Goal: Task Accomplishment & Management: Complete application form

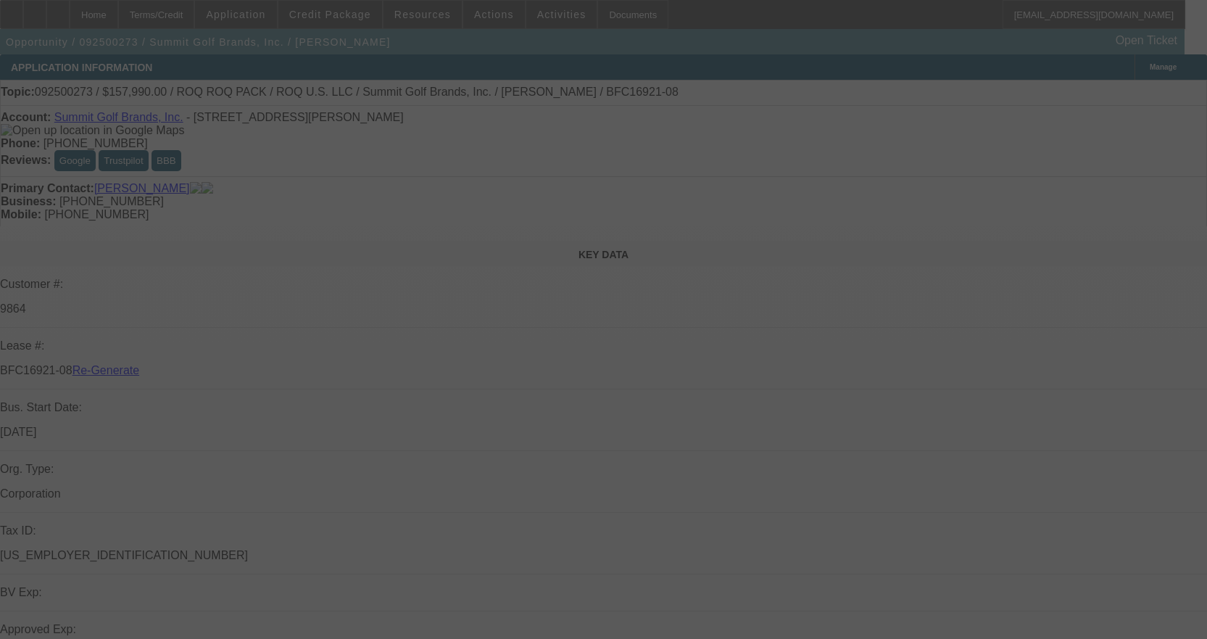
select select "3"
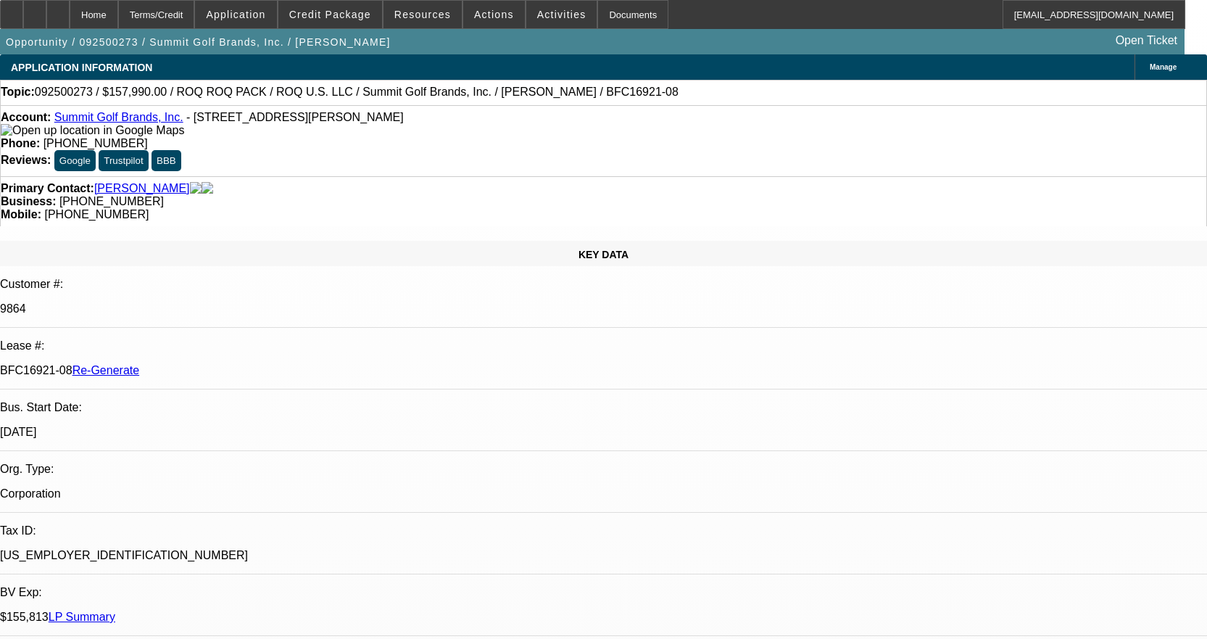
select select "0"
select select "0.1"
select select "4"
click at [624, 15] on div "Documents" at bounding box center [633, 14] width 71 height 29
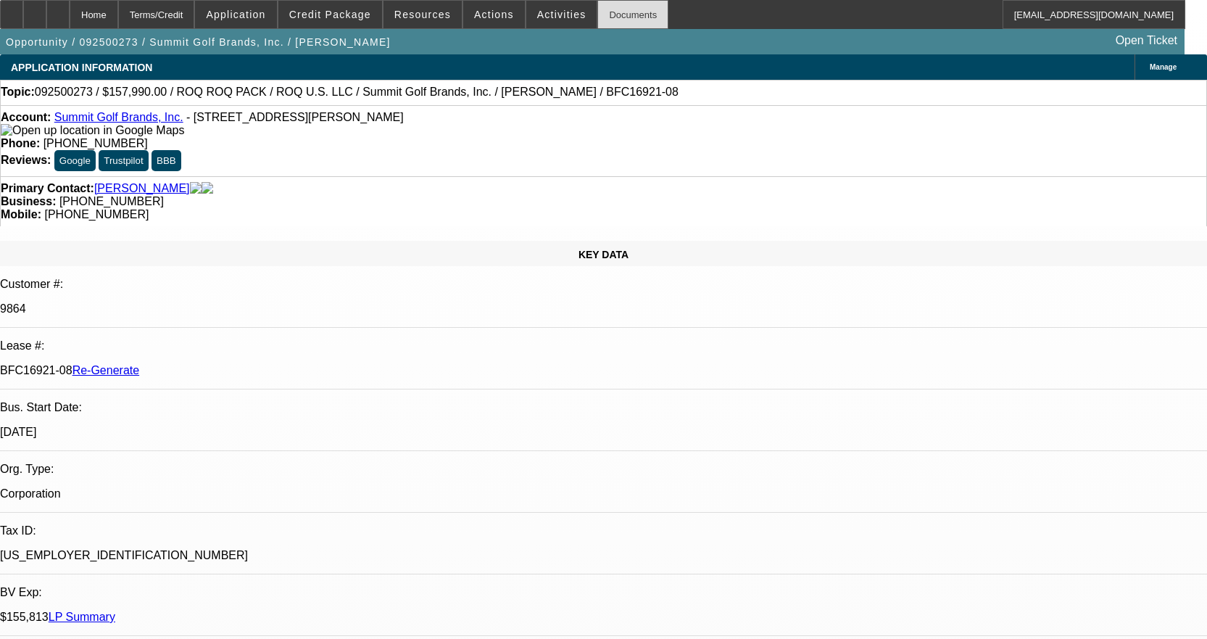
click at [616, 3] on div "Documents" at bounding box center [633, 14] width 71 height 29
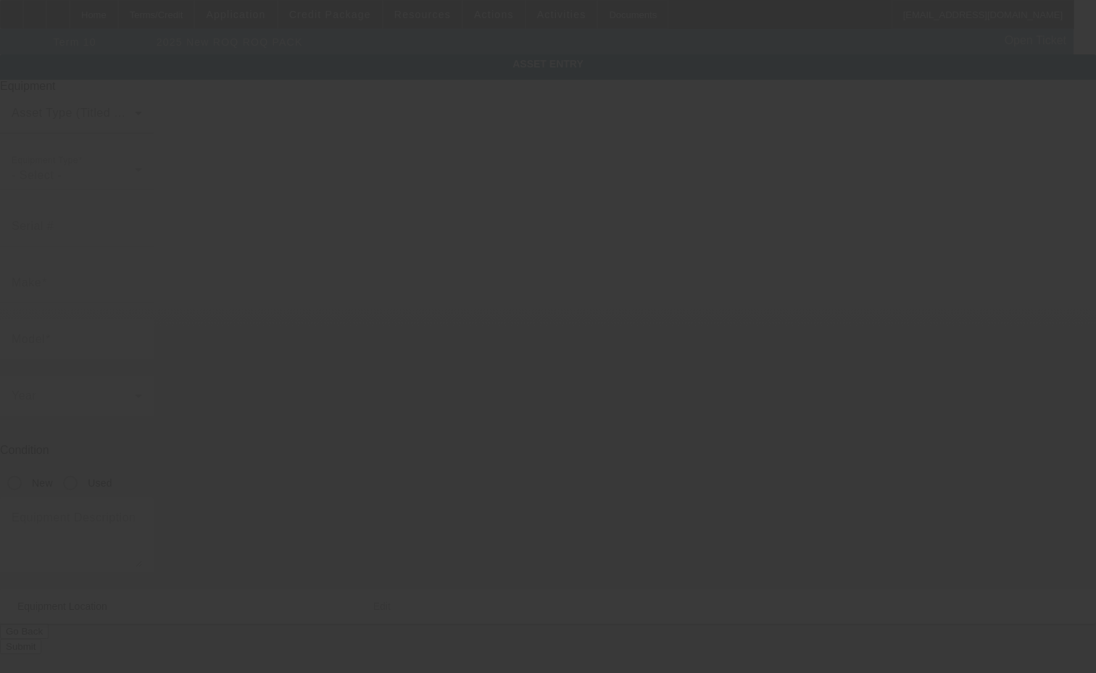
type input "ROQ"
type input "ROQ Pack"
radio input "true"
type textarea "packing machine"
type input "4 Corporate Dr"
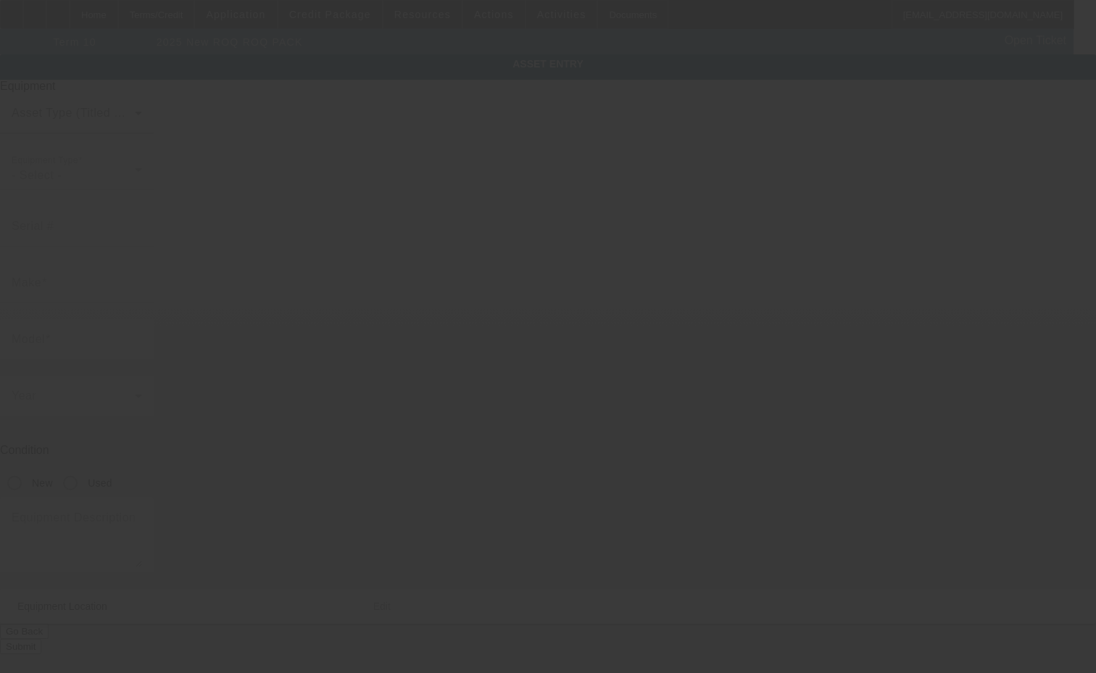
type input "Ste 388"
type input "[PERSON_NAME]"
type input "06484"
type input "Fairfield"
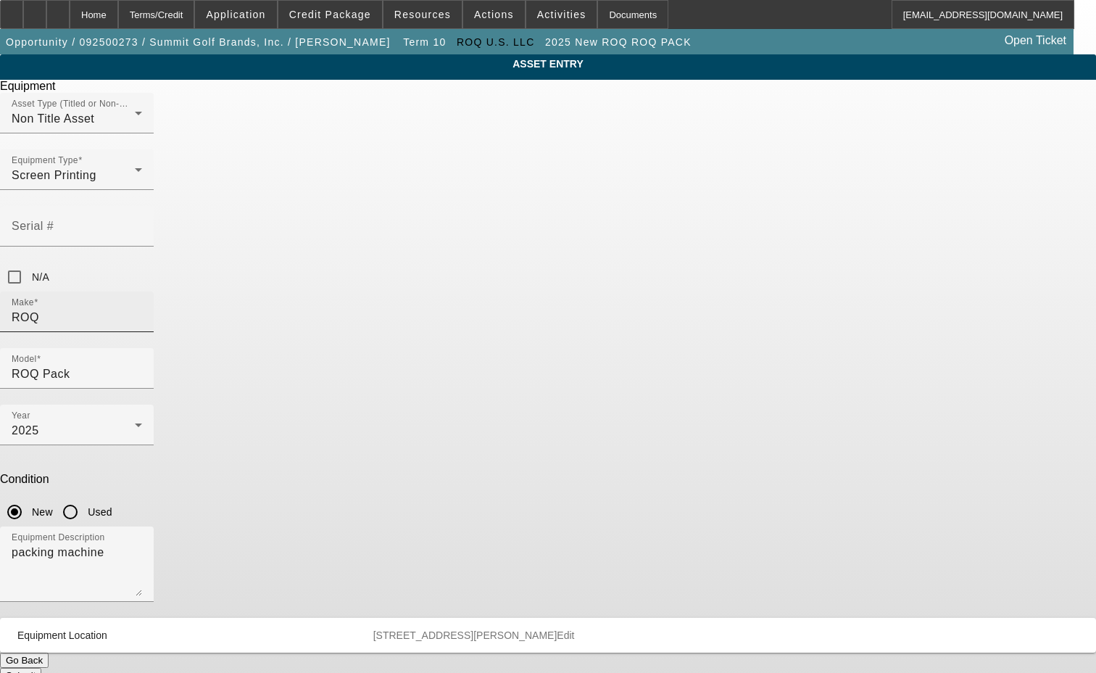
click at [142, 309] on input "ROQ" at bounding box center [77, 317] width 131 height 17
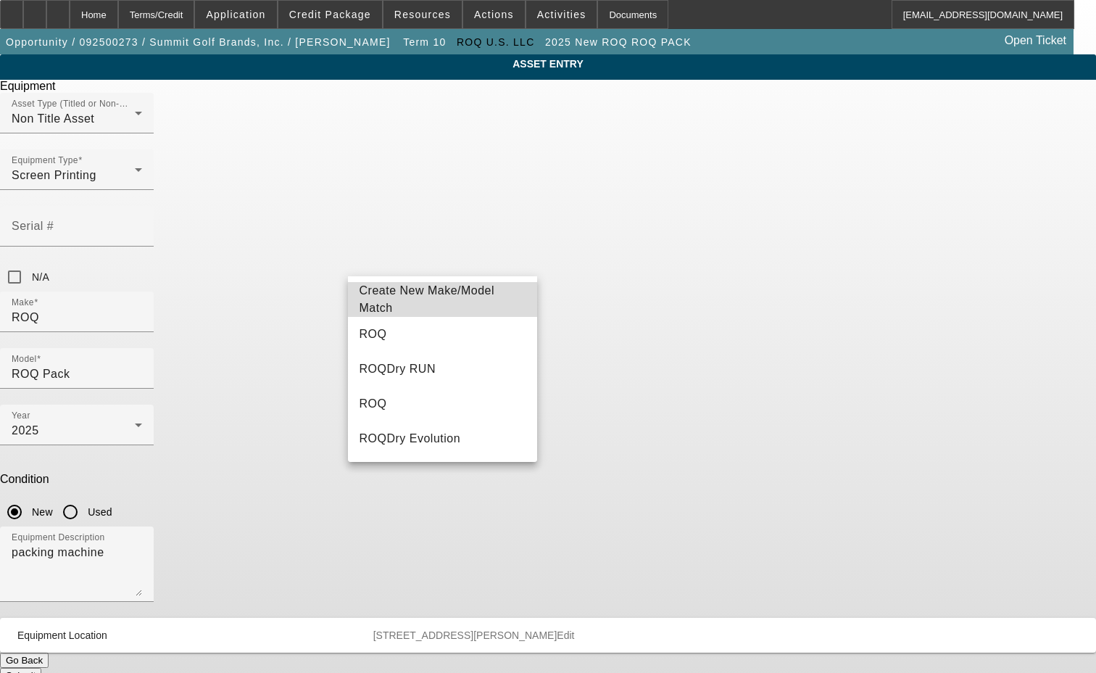
click at [455, 293] on span "Create New Make/Model Match" at bounding box center [443, 299] width 167 height 35
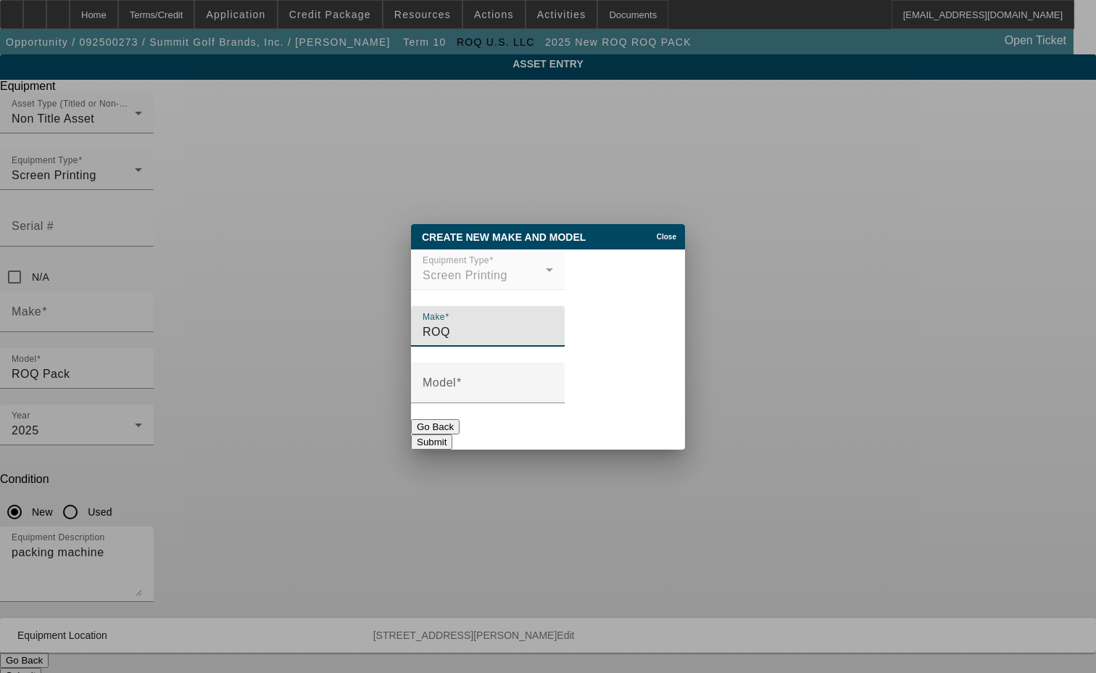
type input "ROQ"
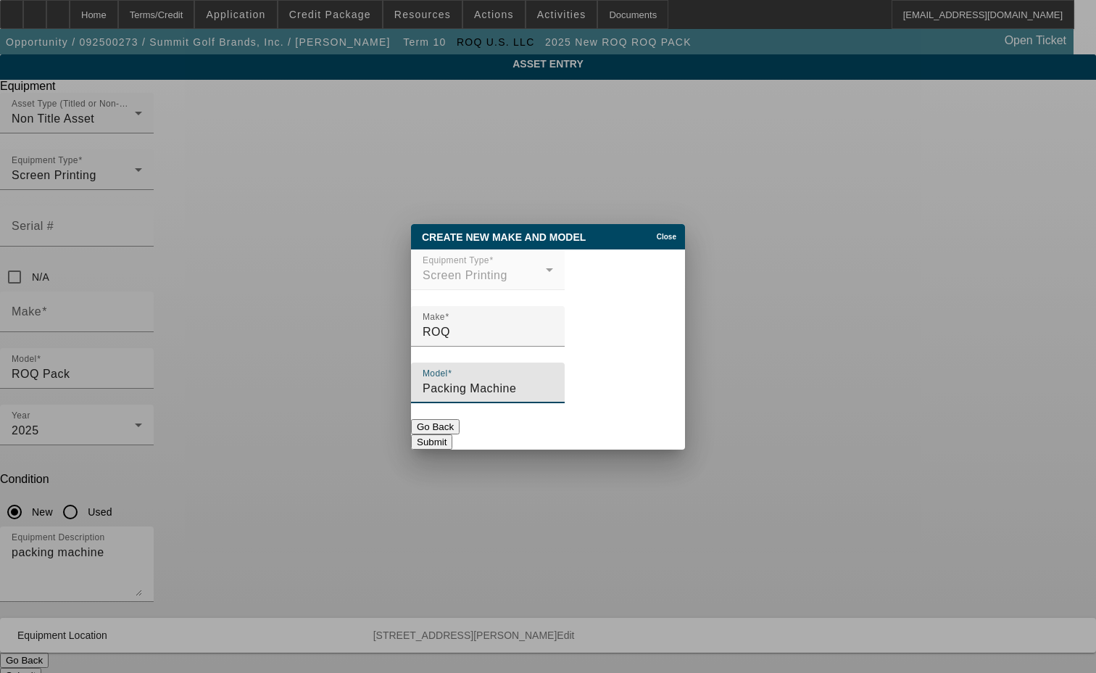
type input "Packing Machine"
click at [452, 434] on button "Submit" at bounding box center [431, 441] width 41 height 15
type input "ROQ"
type input "Packing Machine"
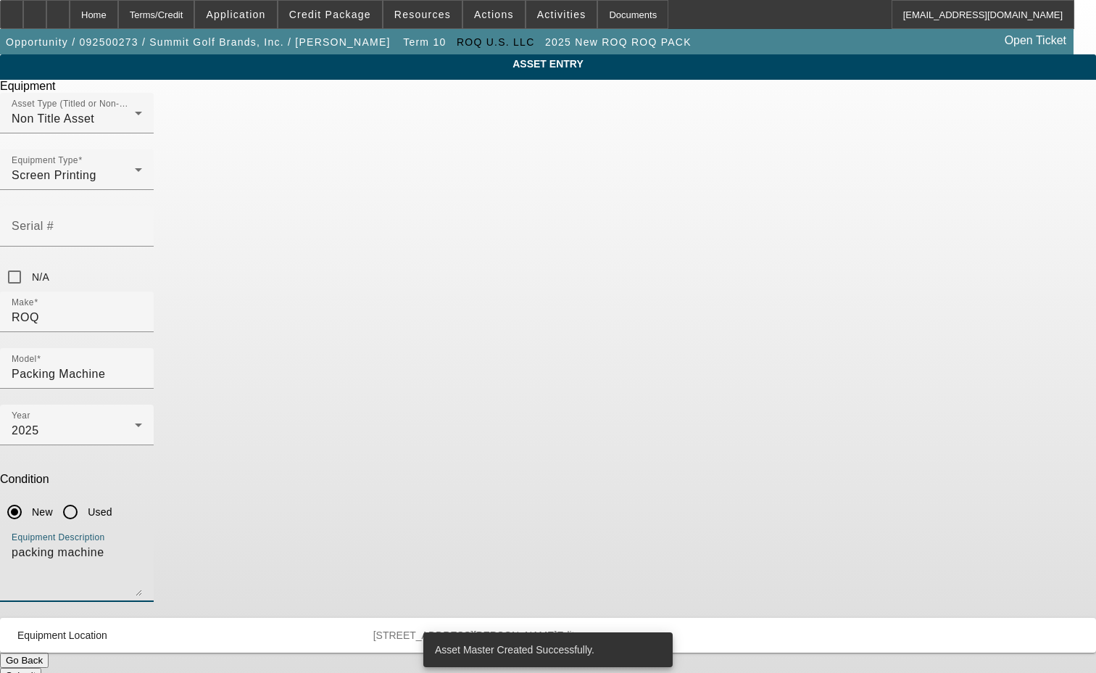
drag, startPoint x: 451, startPoint y: 381, endPoint x: 224, endPoint y: 357, distance: 228.2
click at [224, 357] on div "ASSET ENTRY Delete asset Equipment Asset Type (Titled or Non-Titled) Non Title …" at bounding box center [548, 368] width 1096 height 629
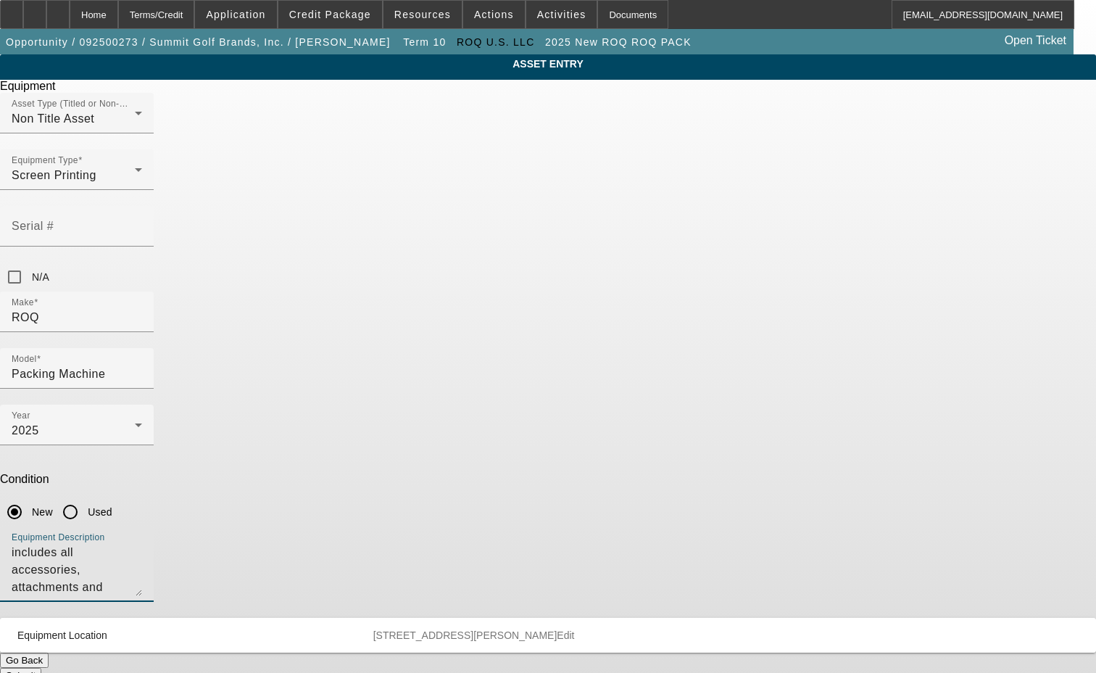
type textarea "includes all accessories, attachments and options"
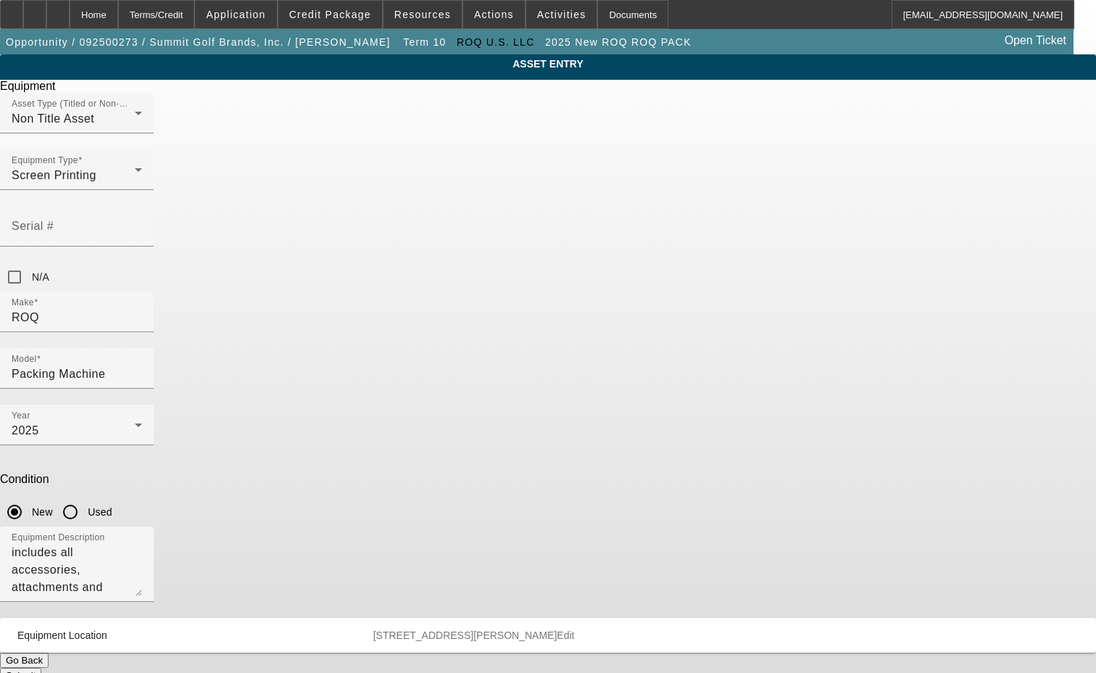
click at [574, 629] on span "Edit" at bounding box center [565, 635] width 17 height 12
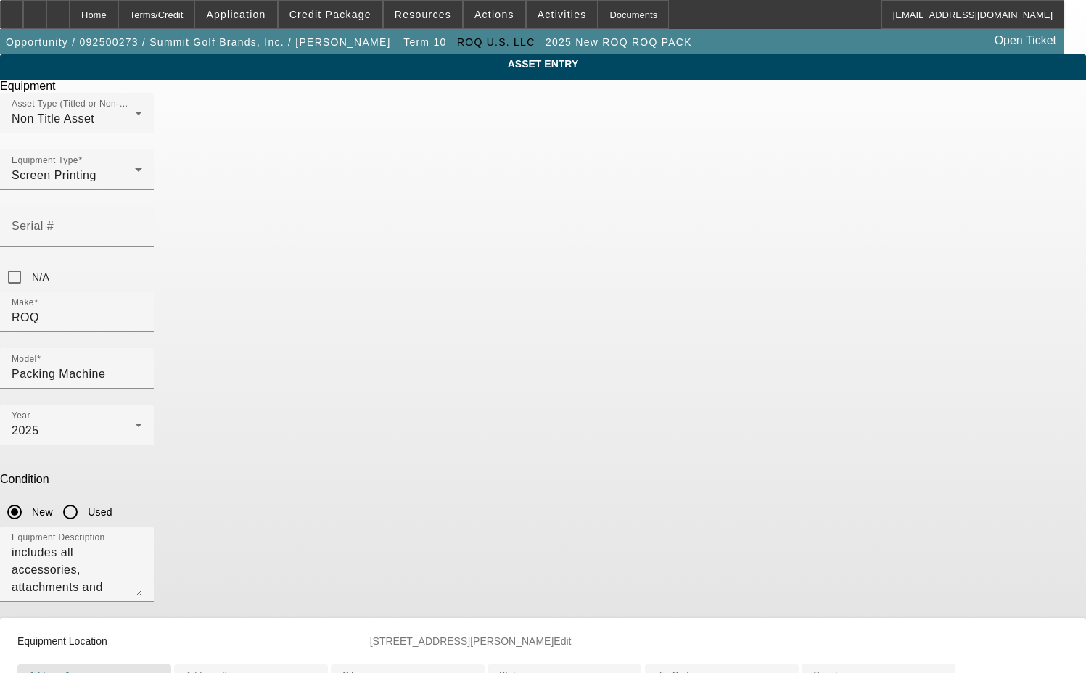
drag, startPoint x: 452, startPoint y: 527, endPoint x: 333, endPoint y: 500, distance: 122.8
type input "106 Commerce Street"
type input "Barneveld"
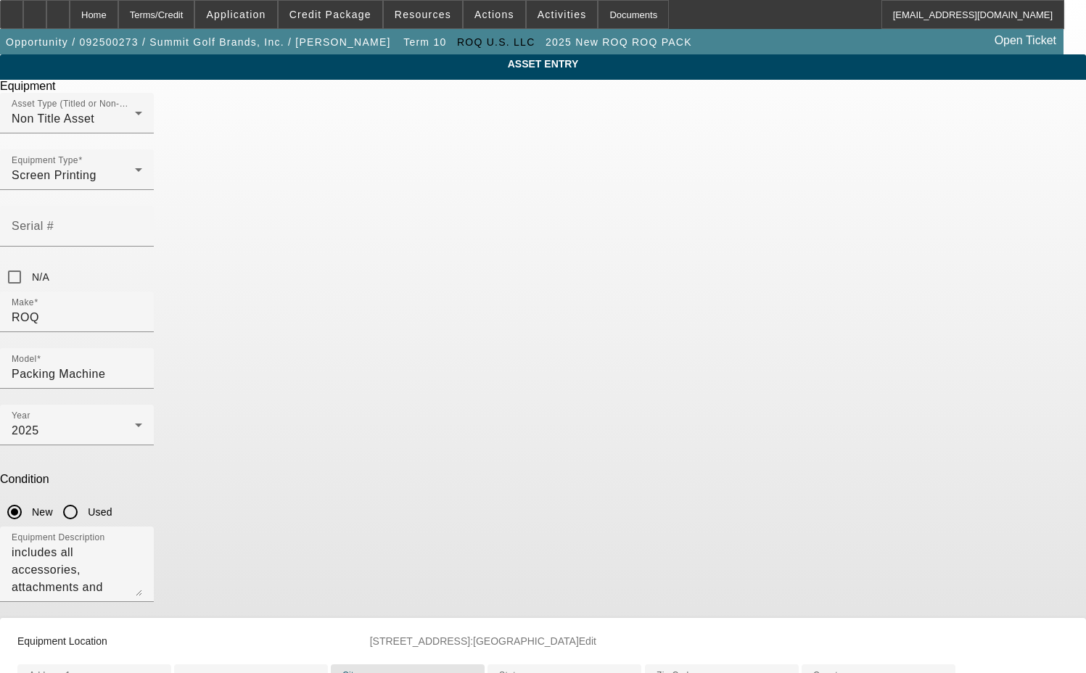
scroll to position [364, 0]
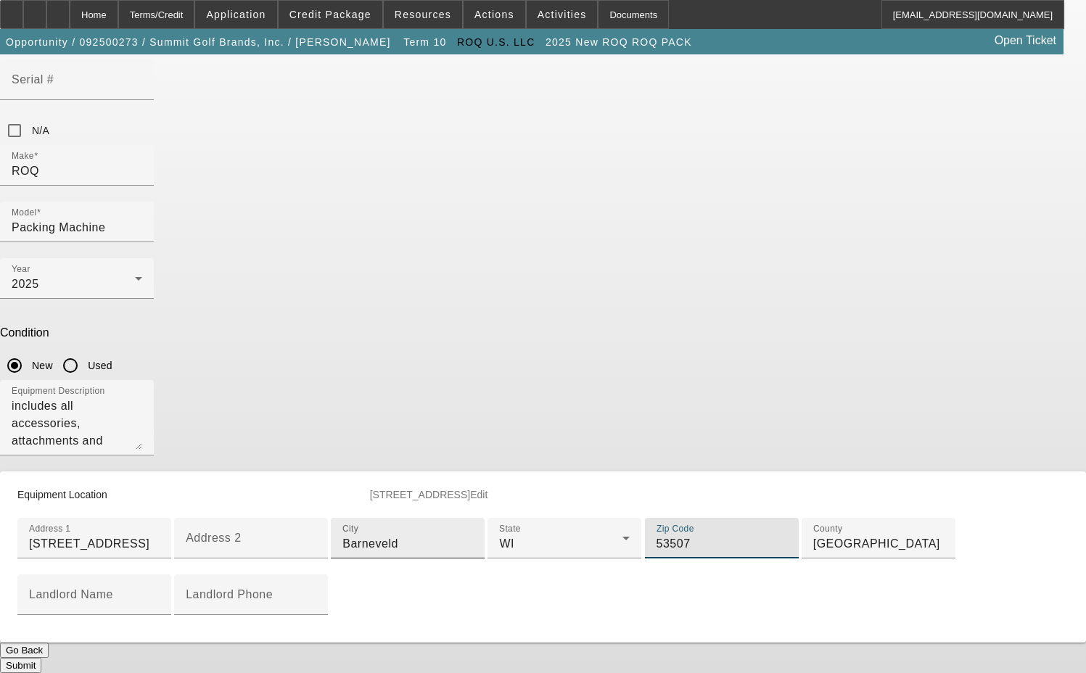
type input "53507"
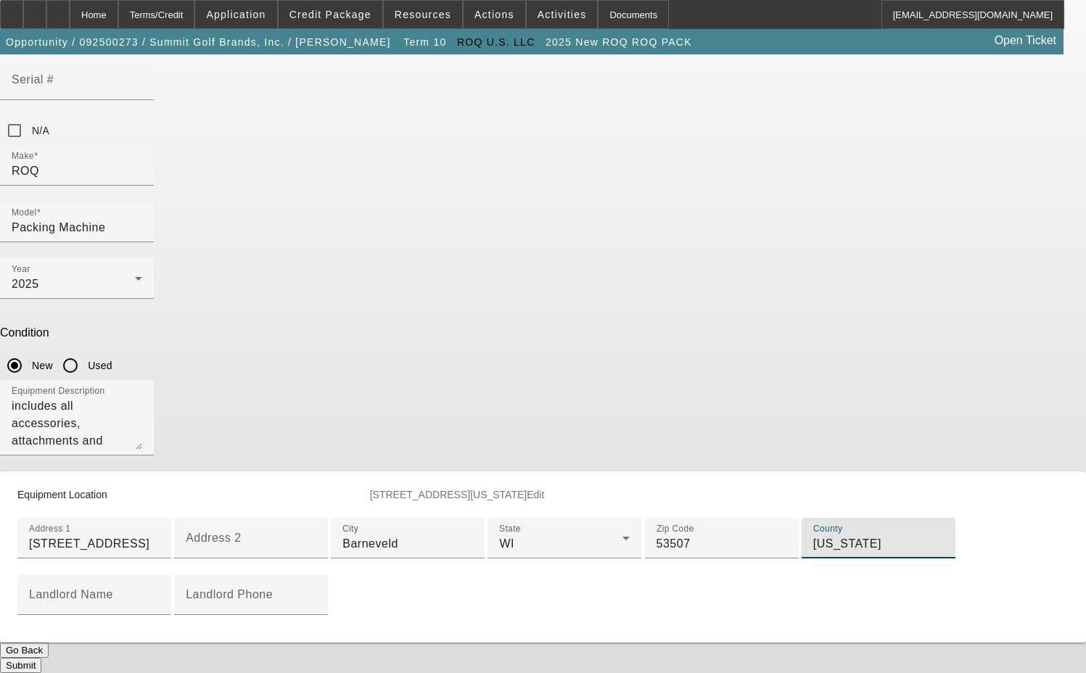
type input "Iowa"
click at [41, 658] on button "Submit" at bounding box center [20, 665] width 41 height 15
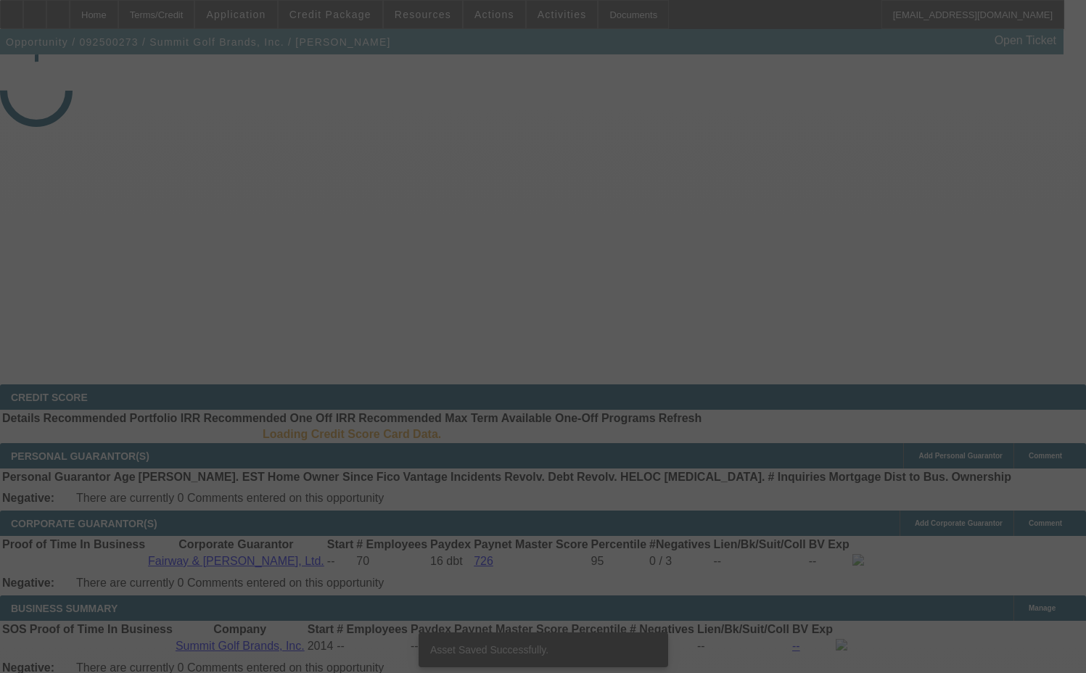
select select "3"
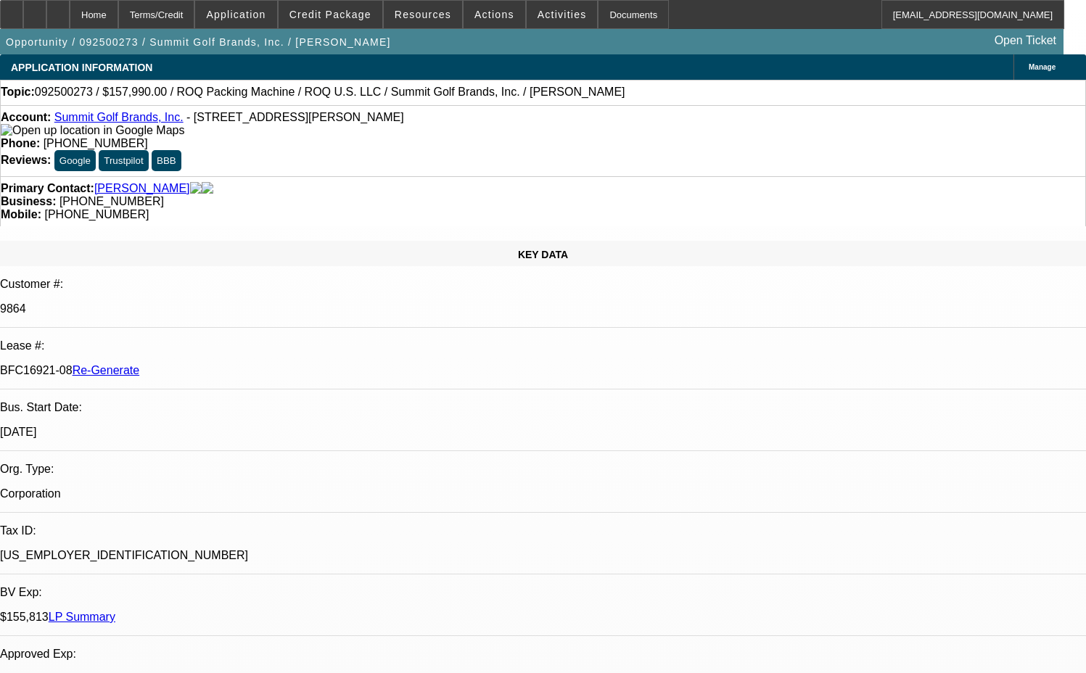
select select "0"
select select "0.1"
select select "1"
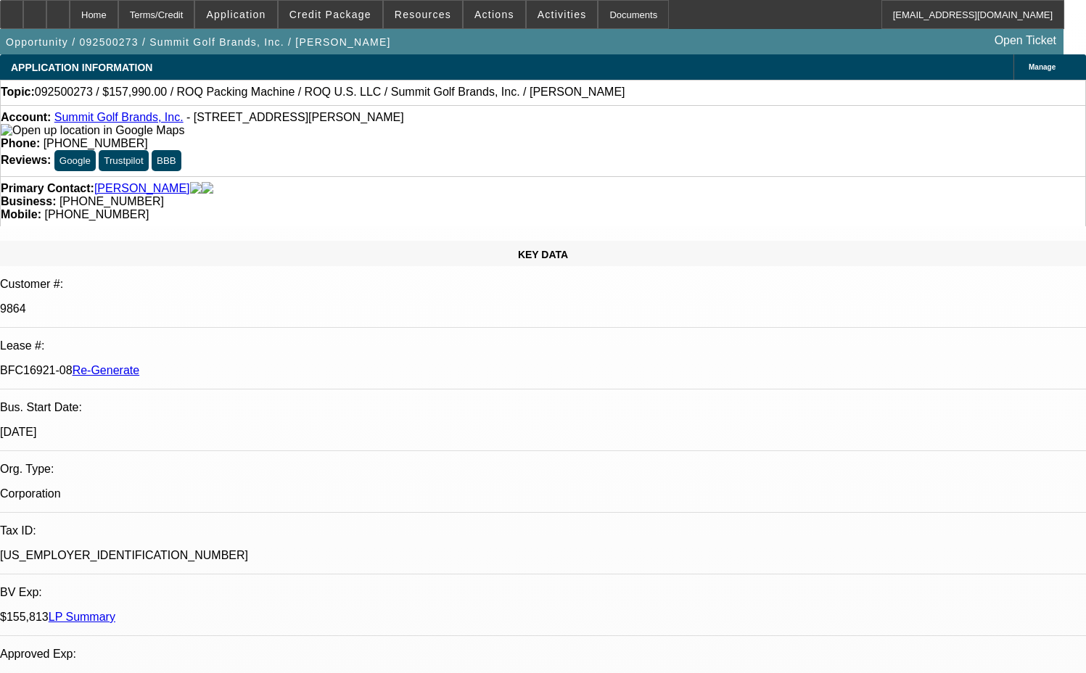
select select "4"
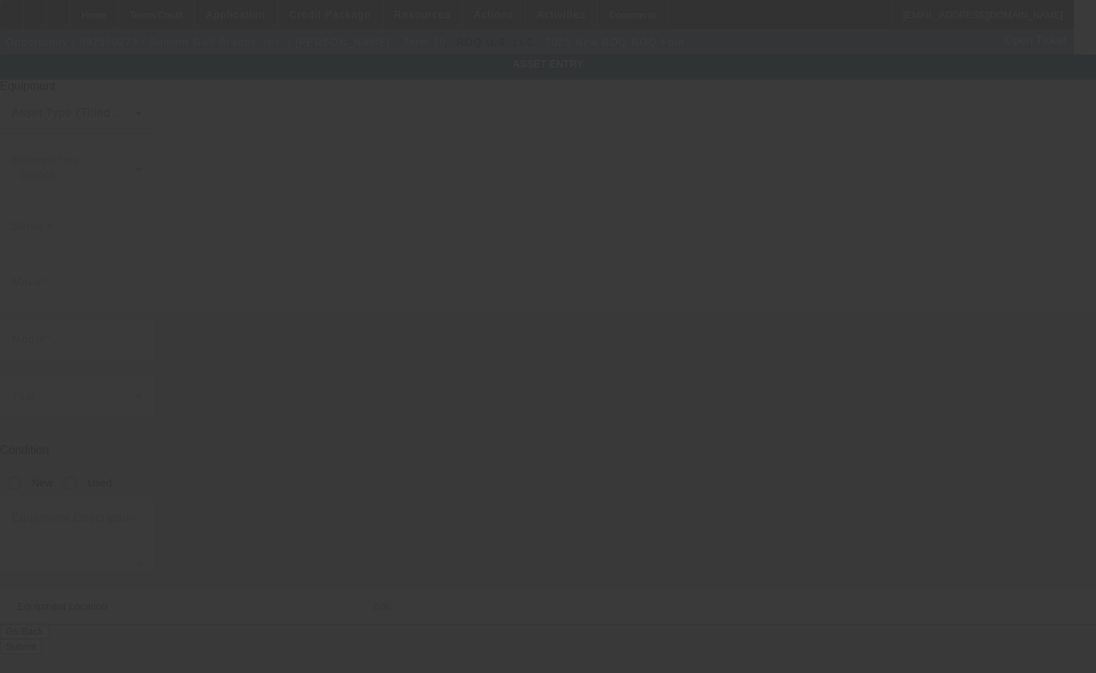
type input "ROQ"
type input "ROQ Fold"
radio input "true"
type textarea "folding machine"
type input "4 Corporate Dr"
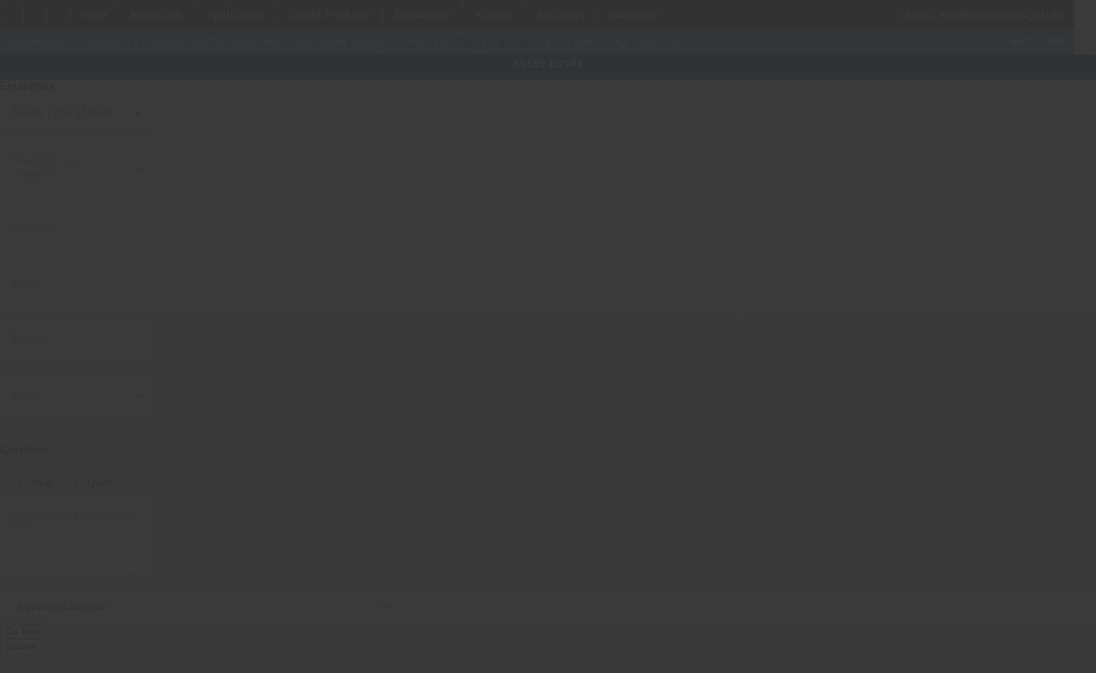
type input "Ste 388"
type input "Shelton"
type input "06484"
type input "Fairfield"
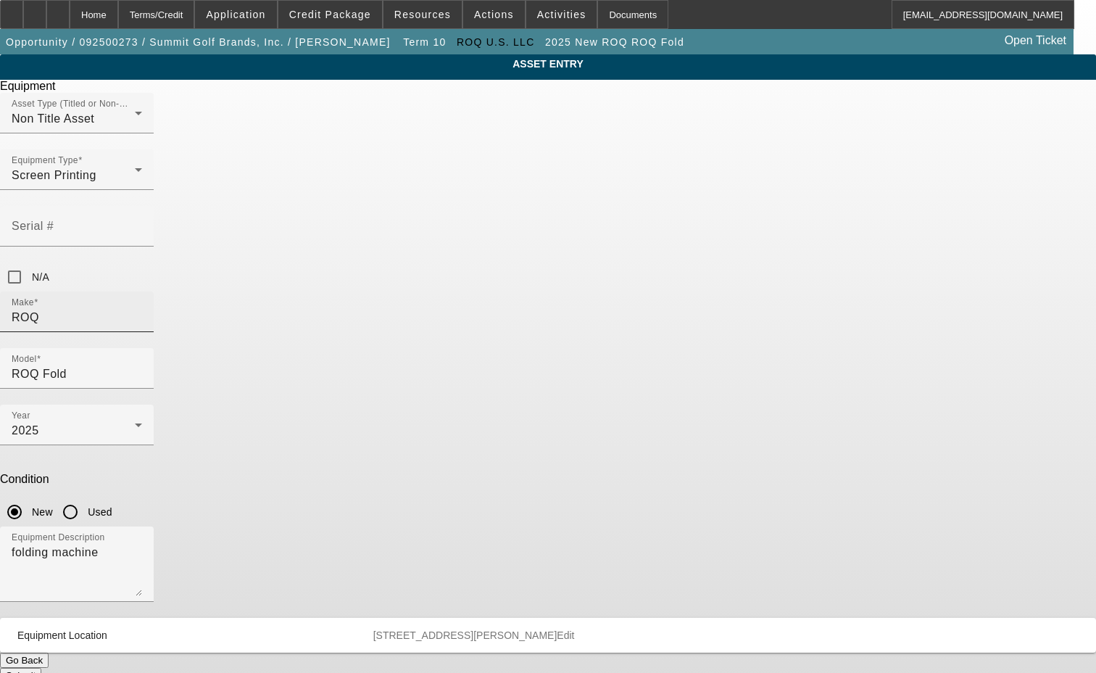
click at [142, 309] on input "ROQ" at bounding box center [77, 317] width 131 height 17
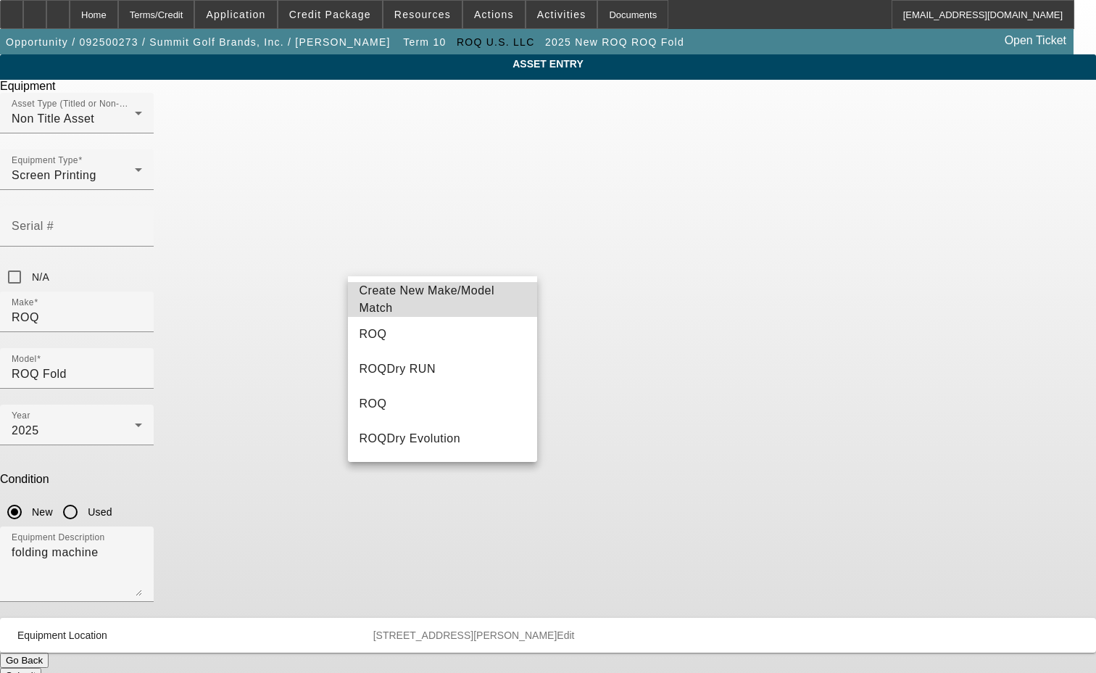
click at [447, 297] on span "Create New Make/Model Match" at bounding box center [428, 299] width 136 height 30
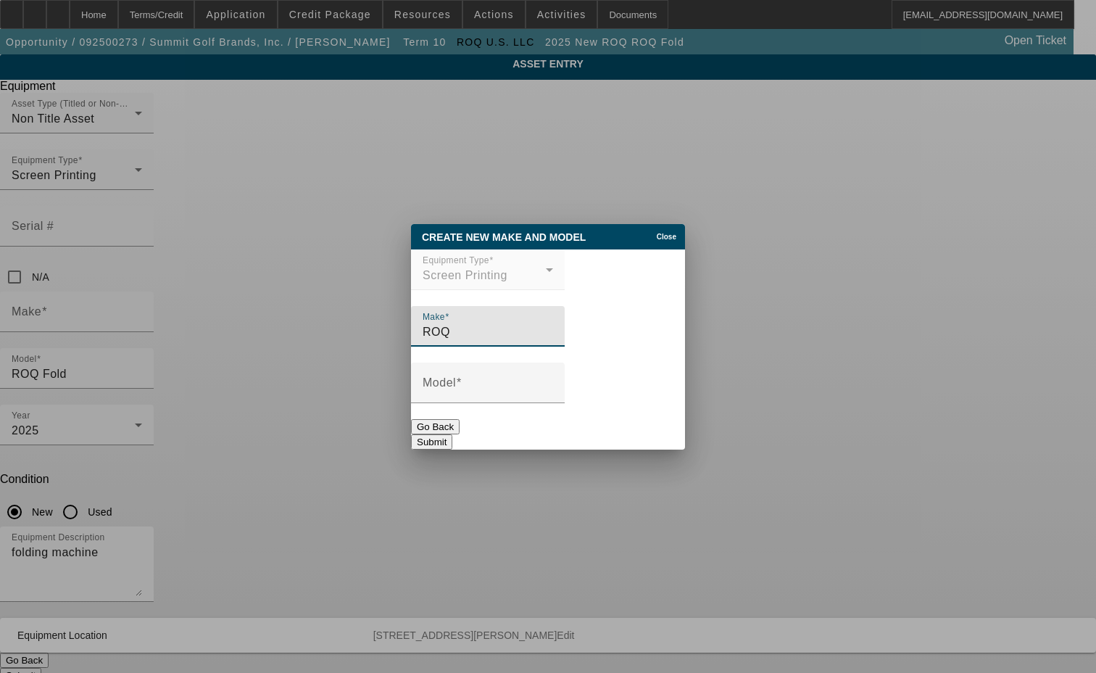
type input "ROQ"
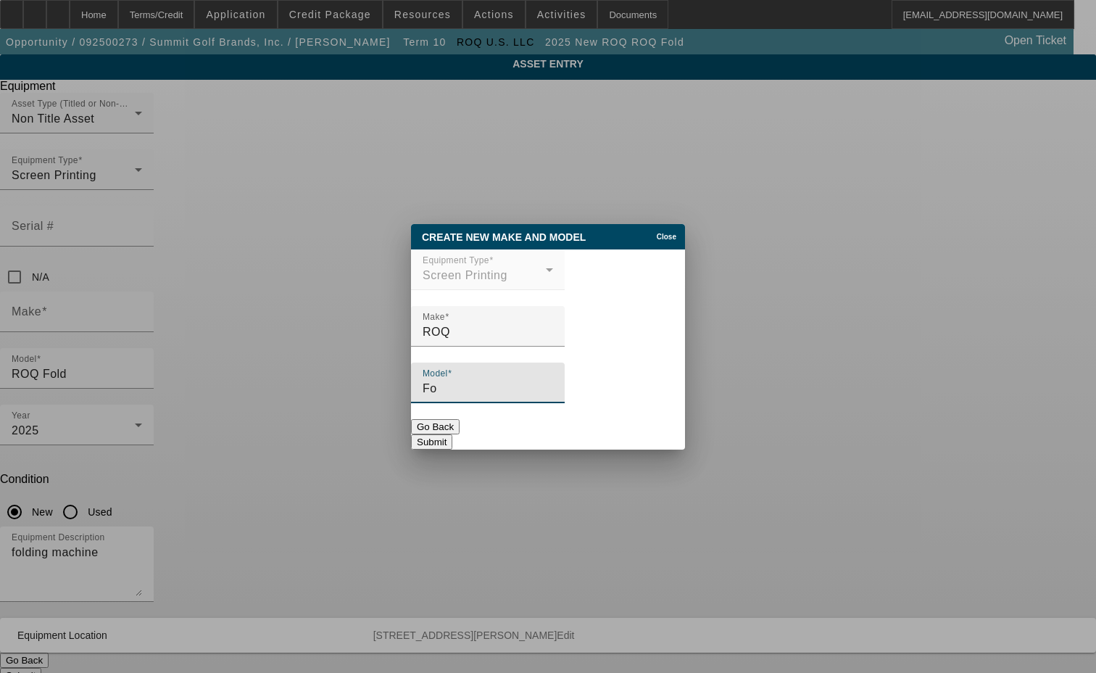
type input "F"
type input "Quick Folding Machine"
click at [452, 434] on button "Submit" at bounding box center [431, 441] width 41 height 15
type input "ROQ"
type input "Quick Folding Machine"
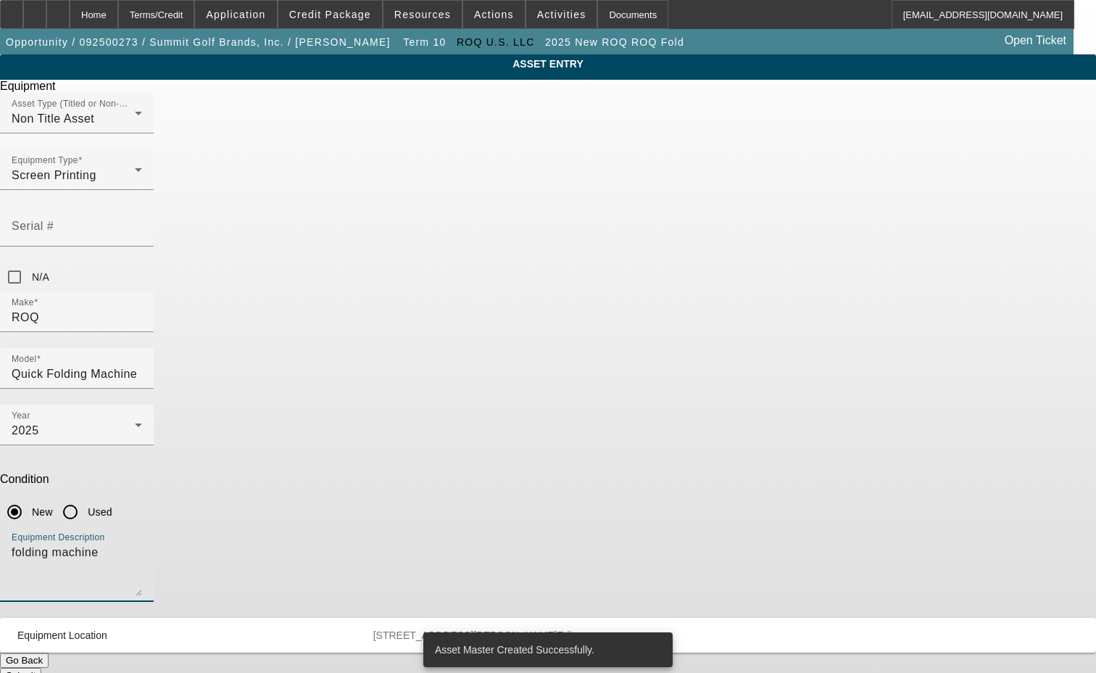
drag, startPoint x: 442, startPoint y: 381, endPoint x: 280, endPoint y: 370, distance: 162.8
click at [280, 370] on div "ASSET ENTRY Delete asset Equipment Asset Type (Titled or Non-Titled) Non Title …" at bounding box center [548, 368] width 1096 height 629
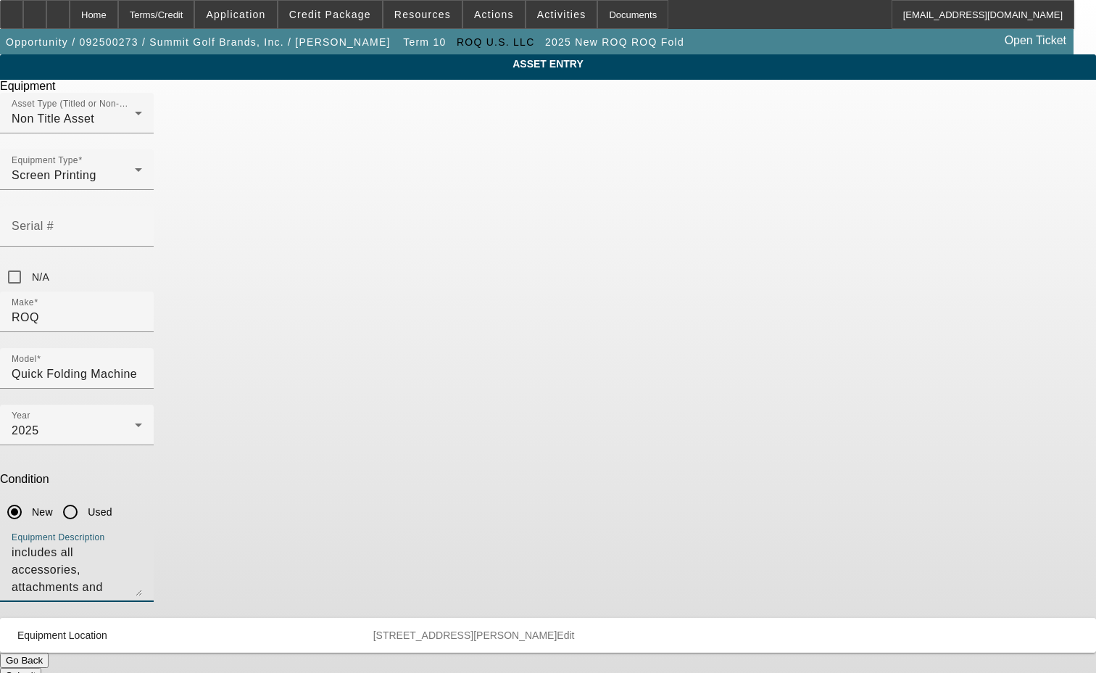
type textarea "includes all accessories, attachments and options"
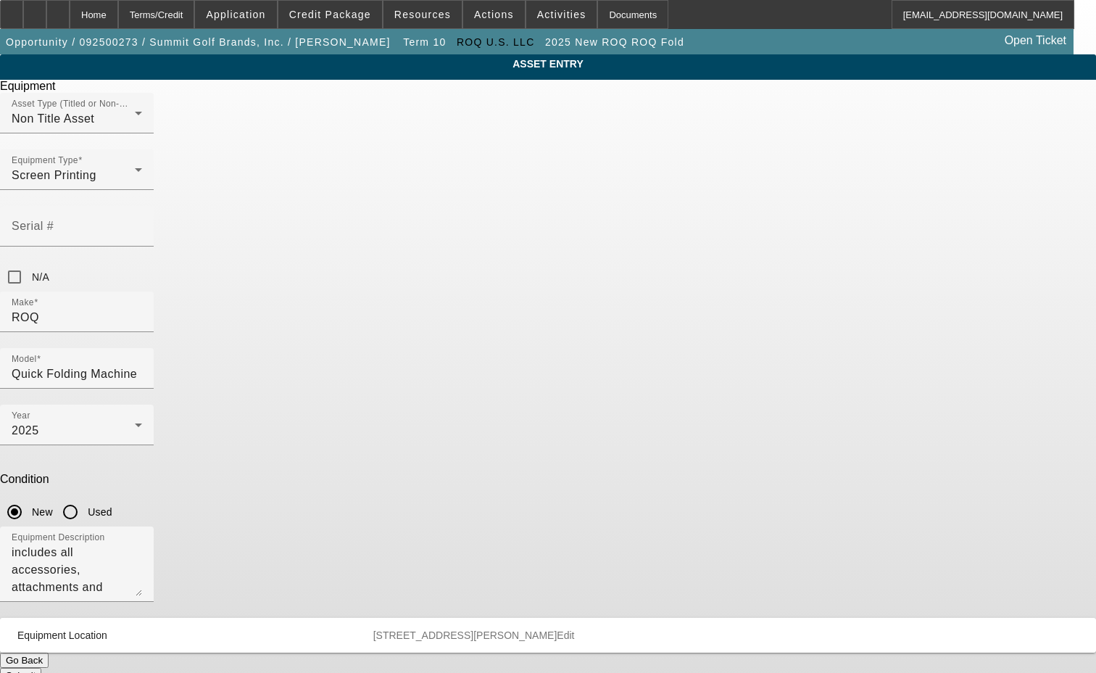
click at [574, 629] on span "Edit" at bounding box center [565, 635] width 17 height 12
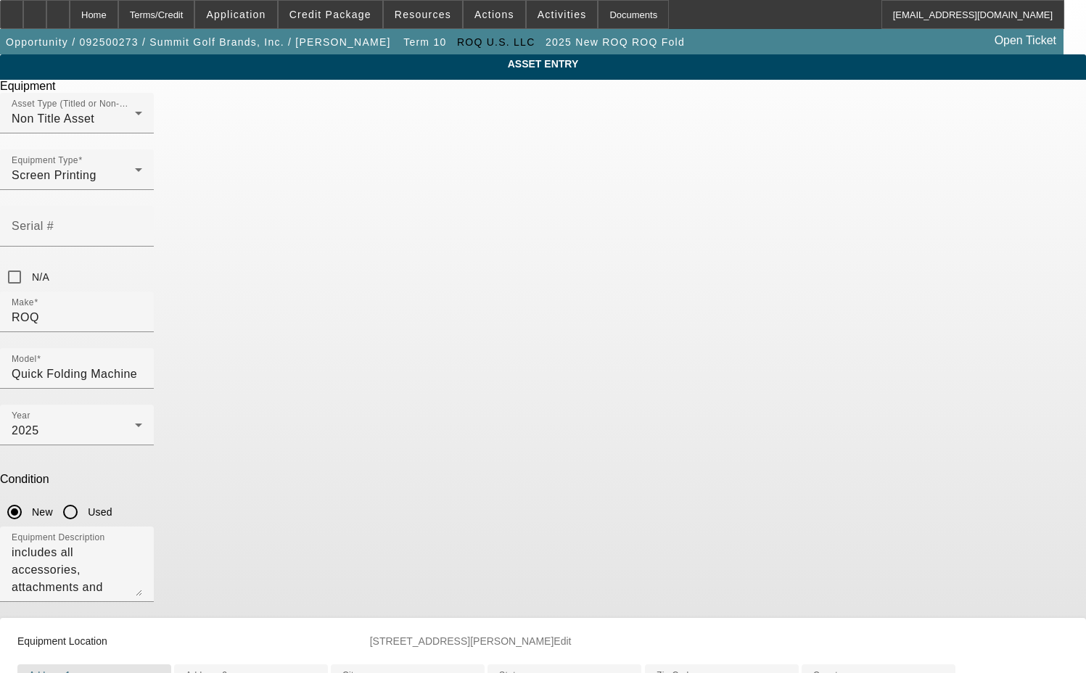
drag, startPoint x: 441, startPoint y: 528, endPoint x: 307, endPoint y: 518, distance: 134.5
click at [307, 518] on div "ASSET ENTRY Delete asset Equipment Asset Type (Titled or Non-Titled) Non Title …" at bounding box center [543, 436] width 1086 height 765
type input "106 Commerce Street"
type input "Barneveld"
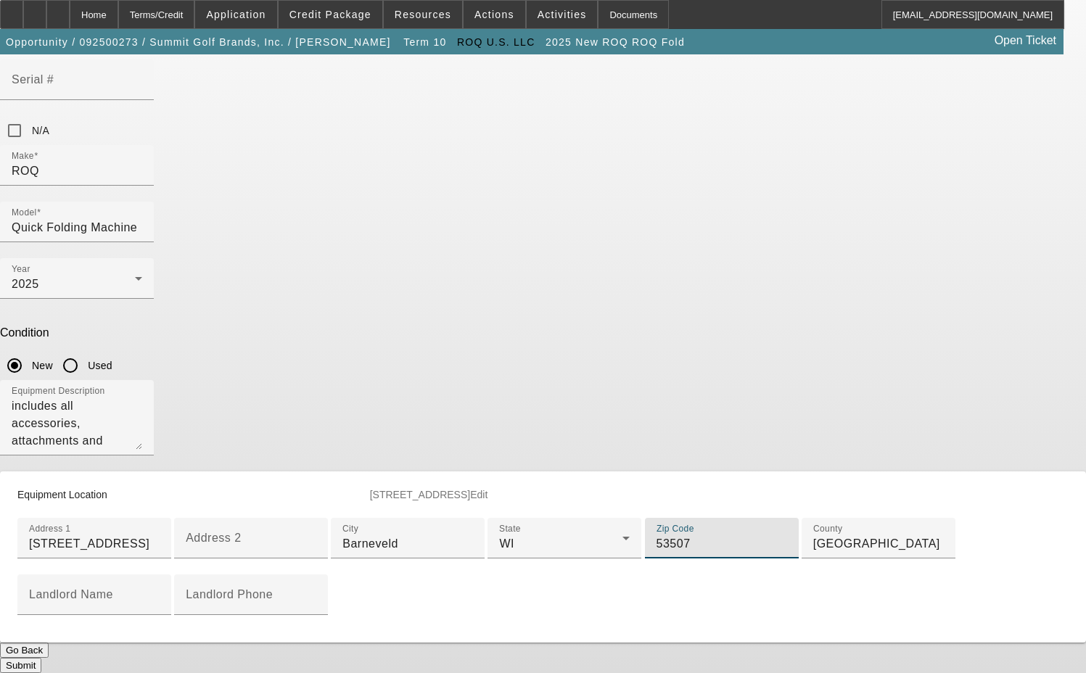
type input "53507"
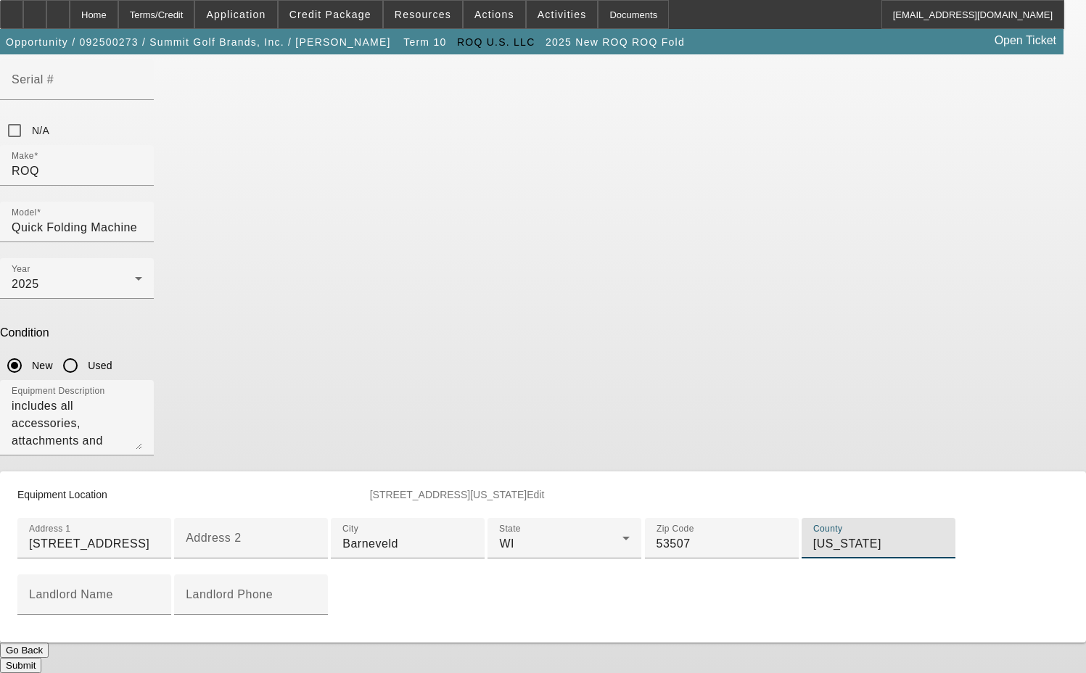
type input "Iowa"
click at [41, 658] on button "Submit" at bounding box center [20, 665] width 41 height 15
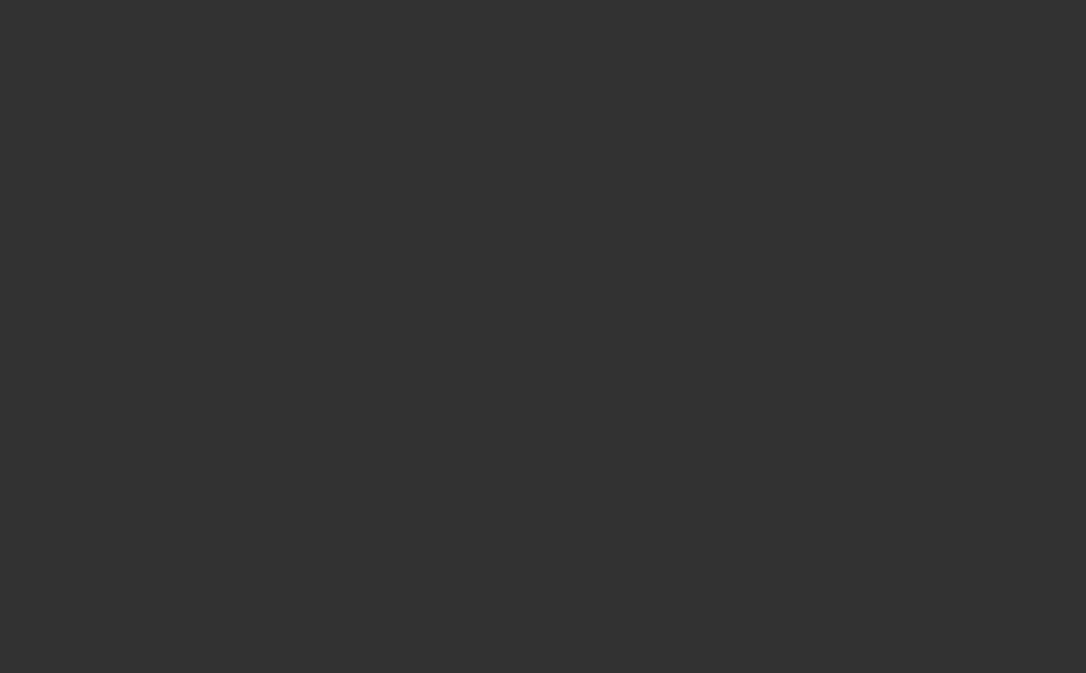
select select "3"
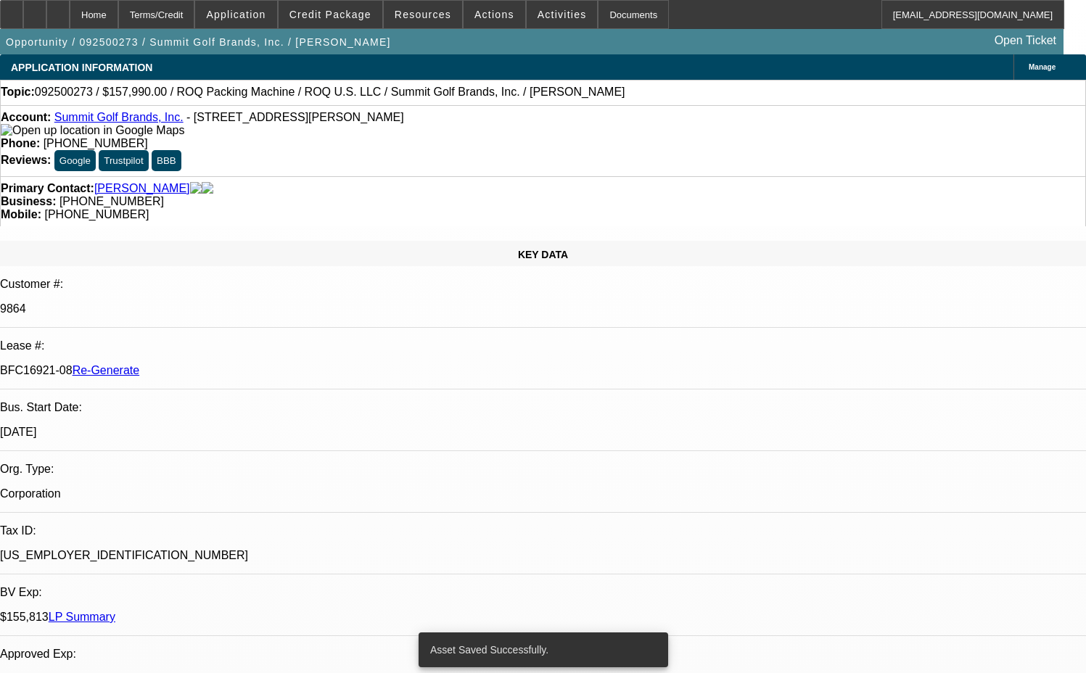
select select "0"
select select "0.1"
select select "4"
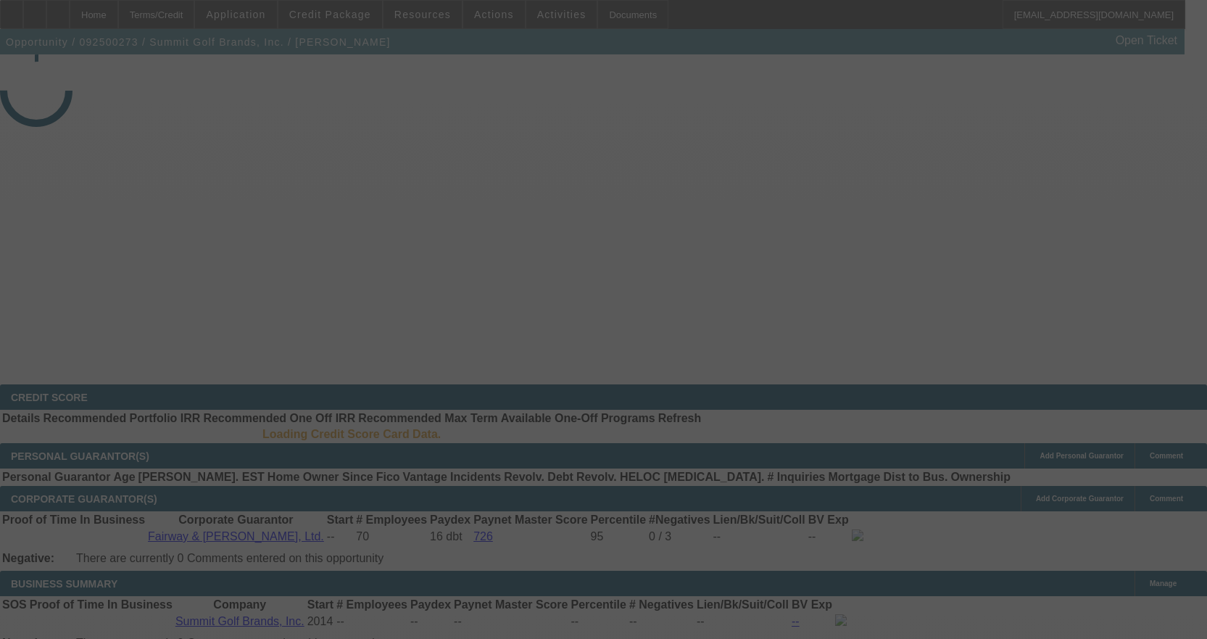
select select "3"
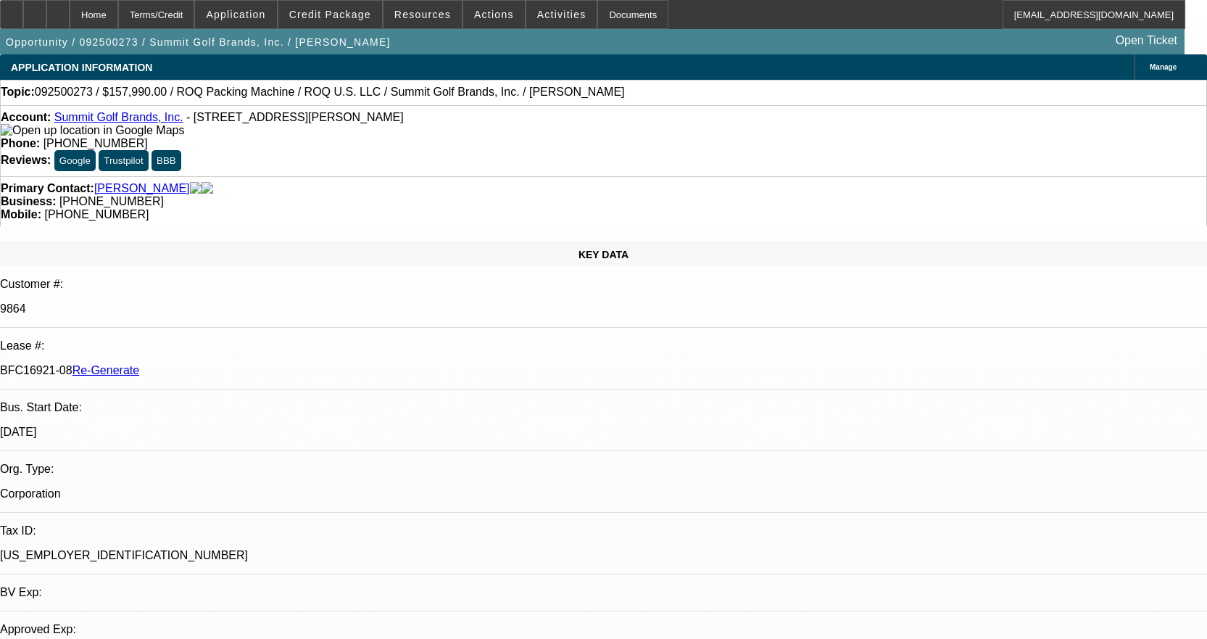
select select "0"
select select "0.1"
select select "4"
click at [547, 9] on span "Activities" at bounding box center [561, 15] width 49 height 12
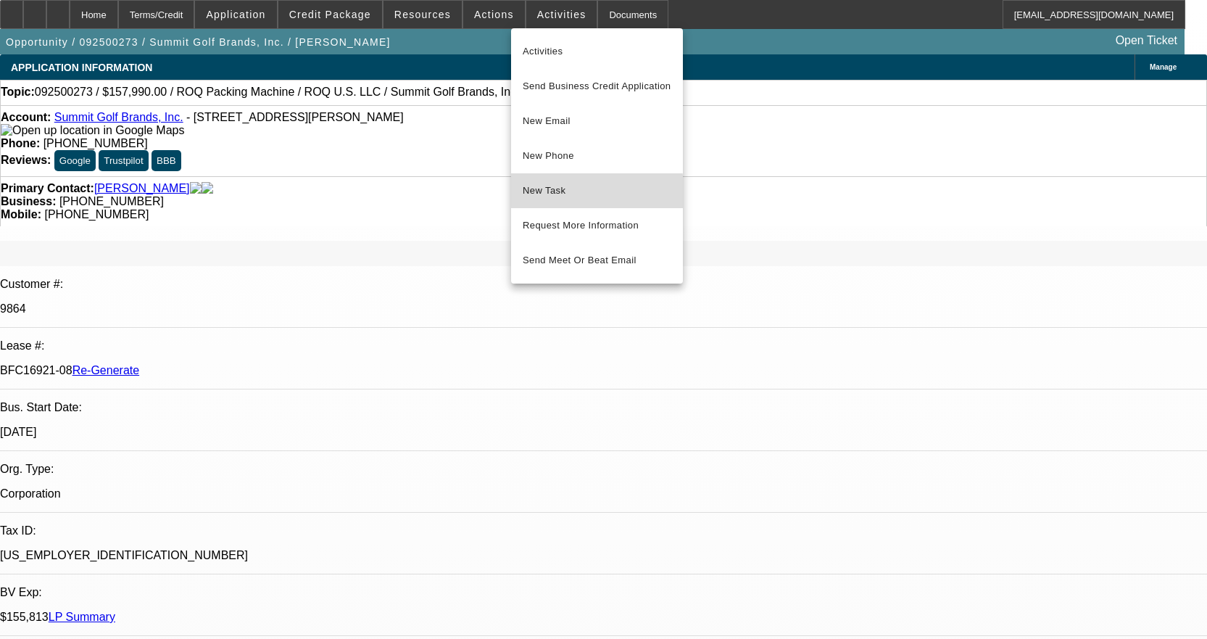
click at [571, 193] on span "New Task" at bounding box center [597, 190] width 149 height 17
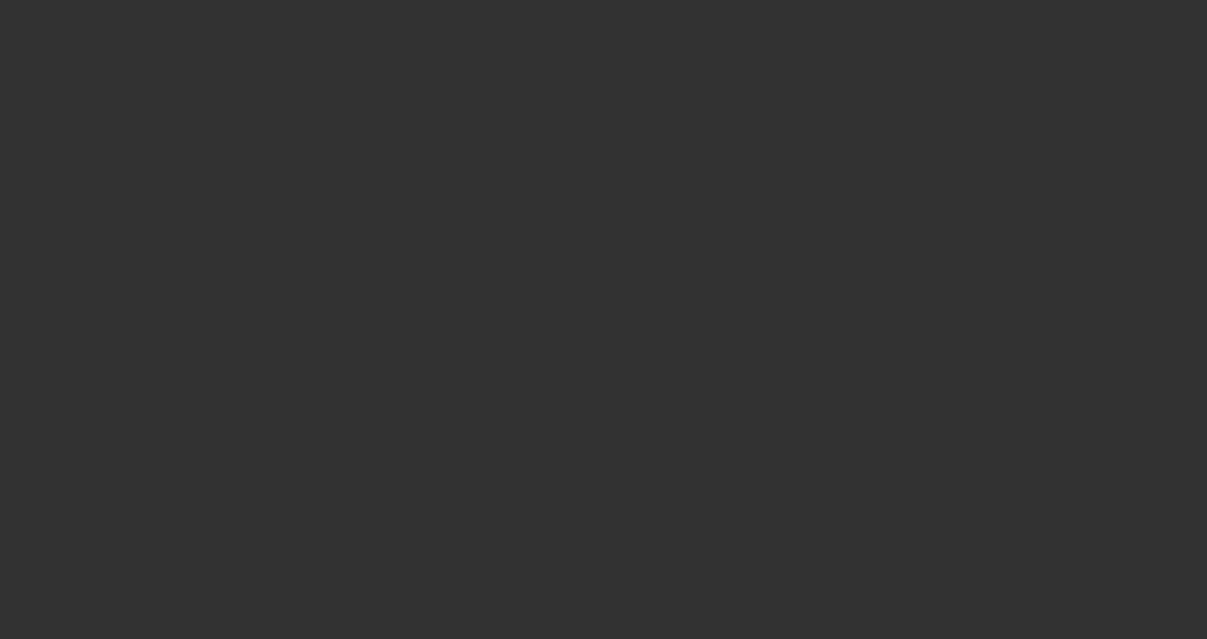
select select "3"
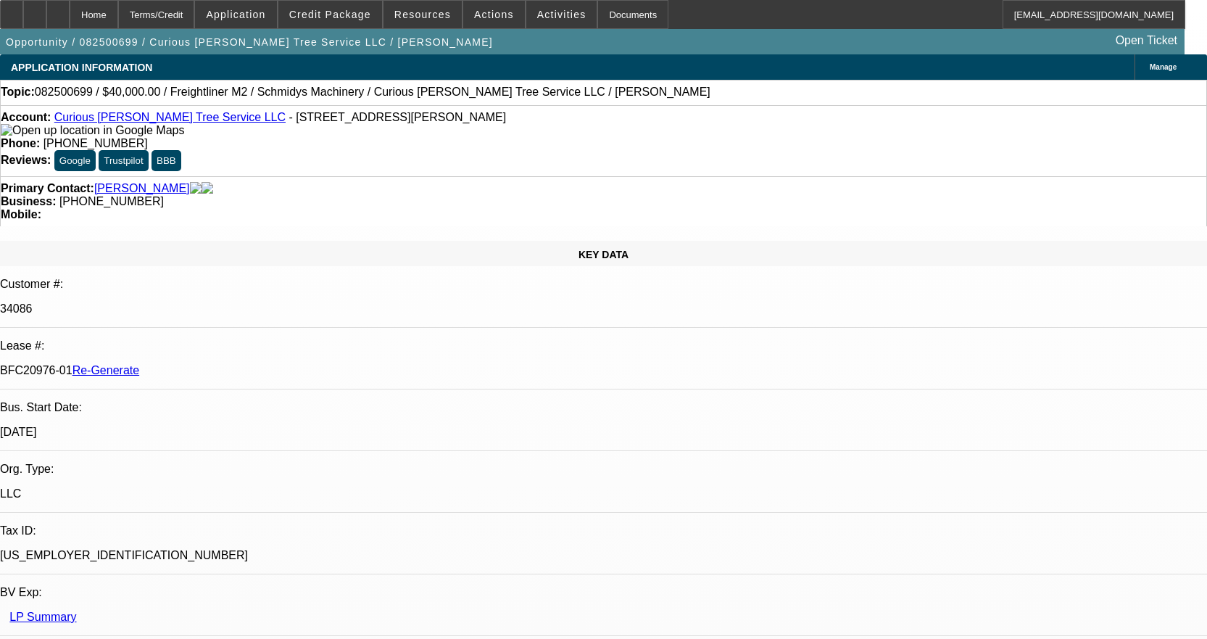
select select "0"
select select "3"
select select "0"
select select "6"
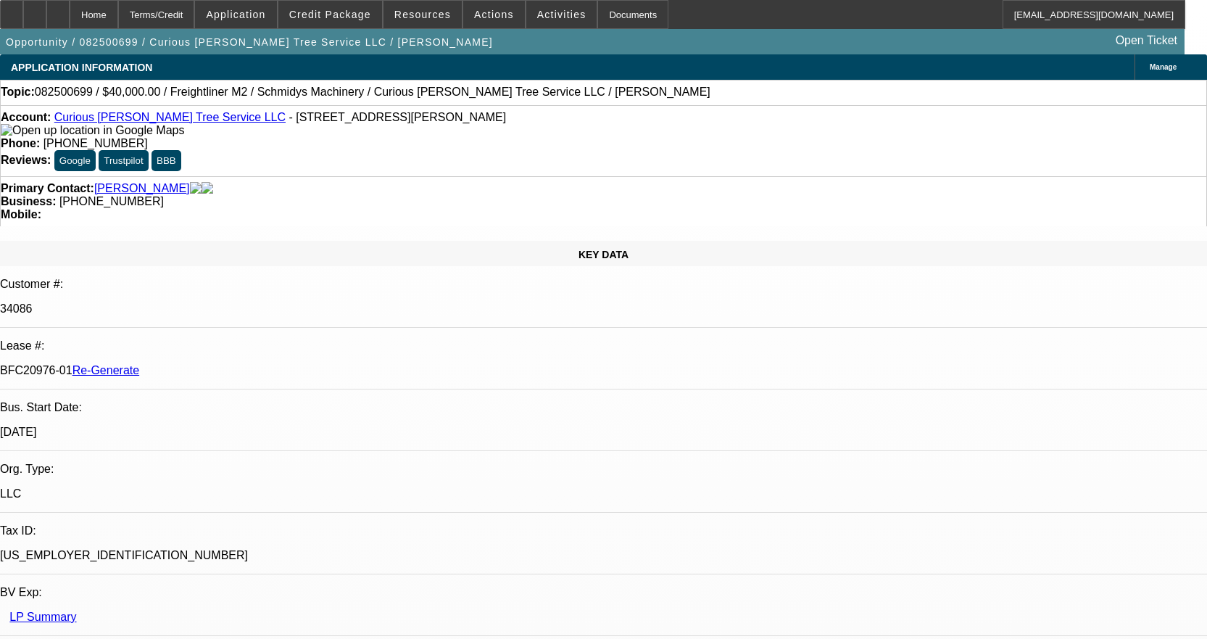
scroll to position [218, 0]
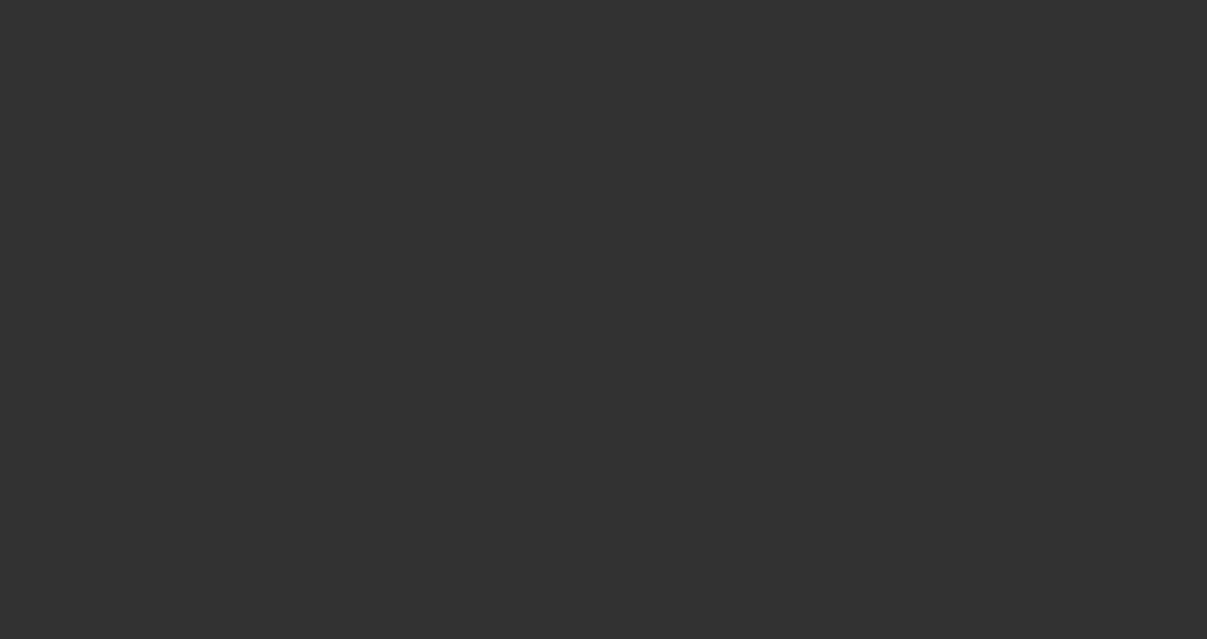
select select "3"
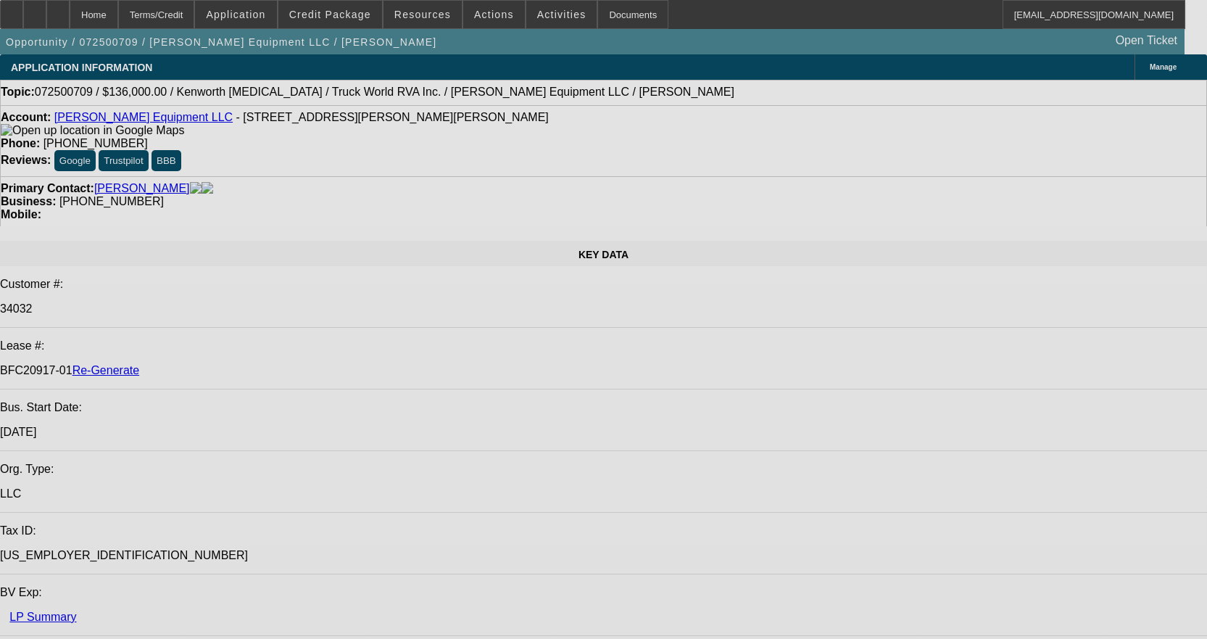
select select "0.15"
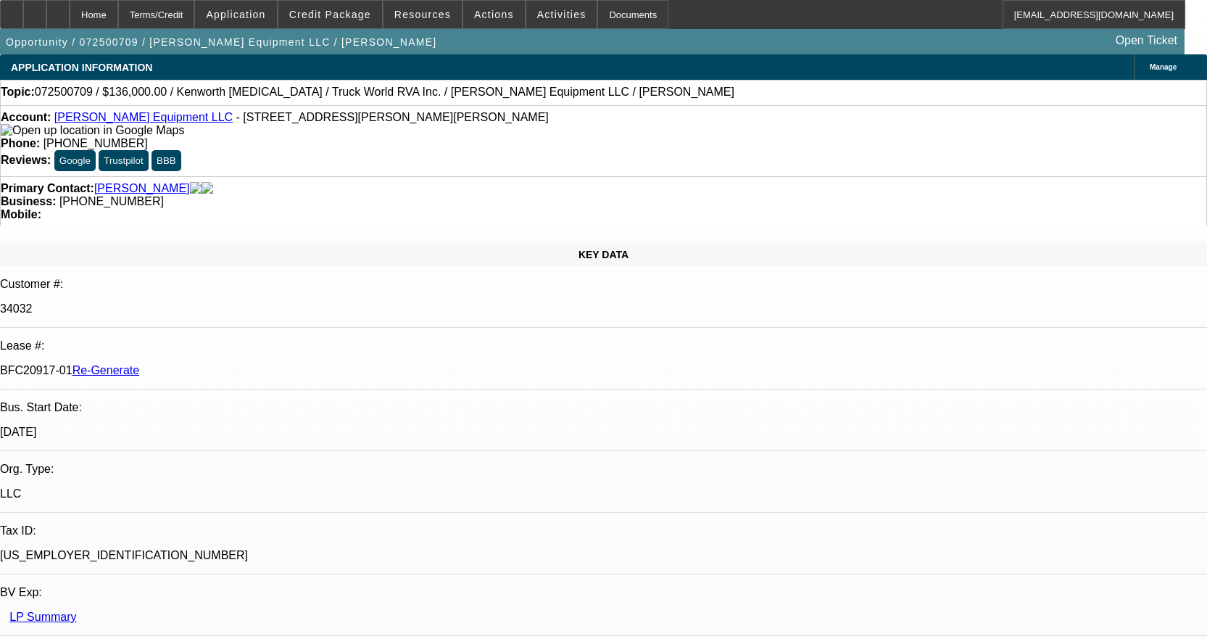
select select "2"
select select "0"
select select "6"
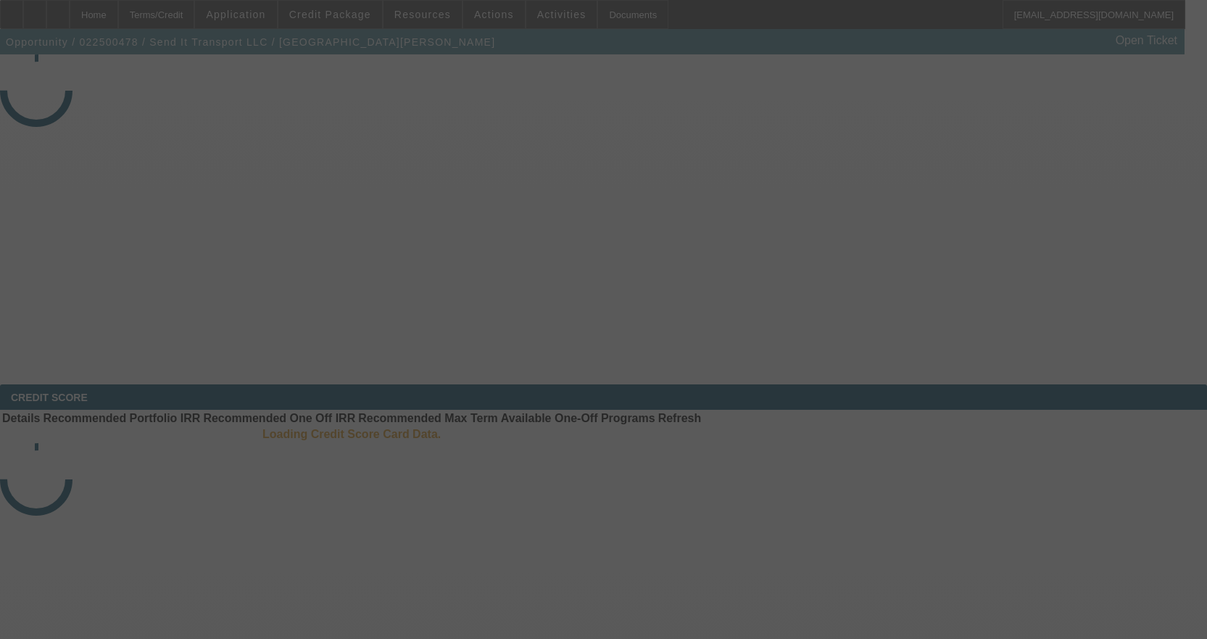
select select "3"
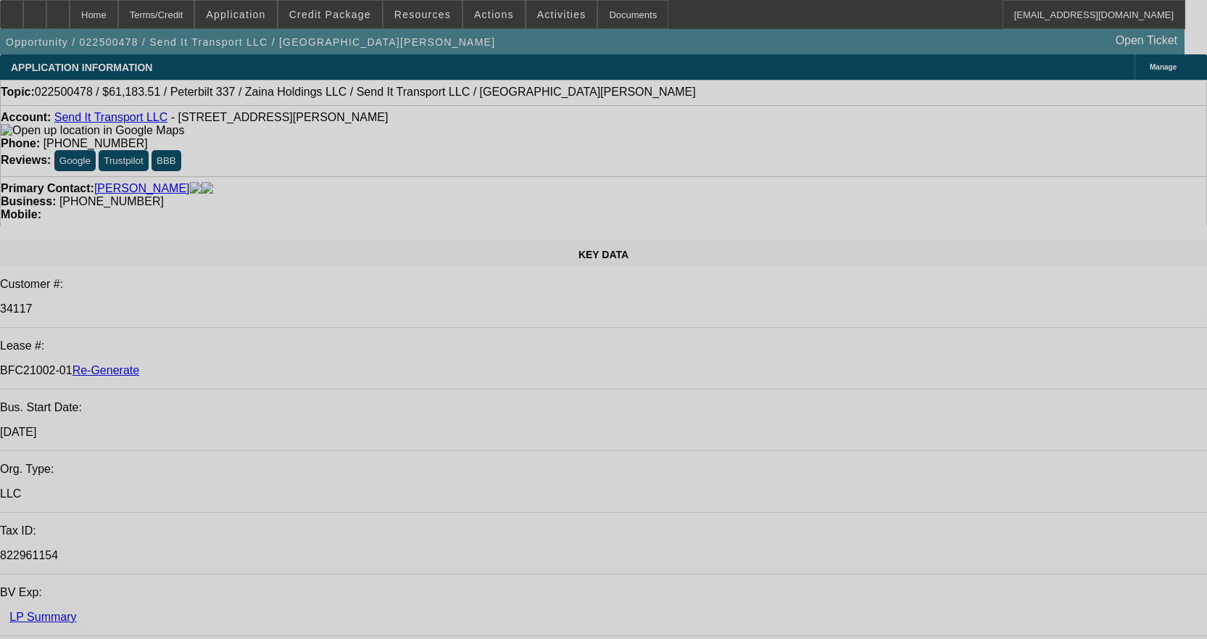
select select "0"
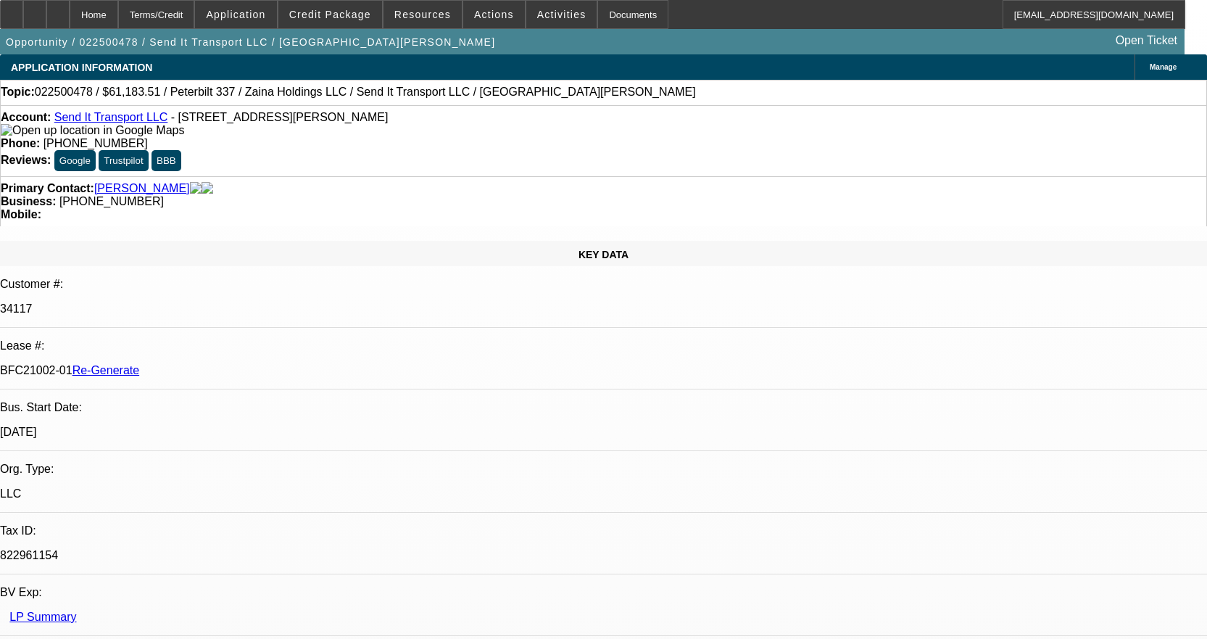
select select "2"
select select "0"
select select "6"
click at [603, 14] on div "Documents" at bounding box center [633, 14] width 71 height 29
